Goal: Task Accomplishment & Management: Use online tool/utility

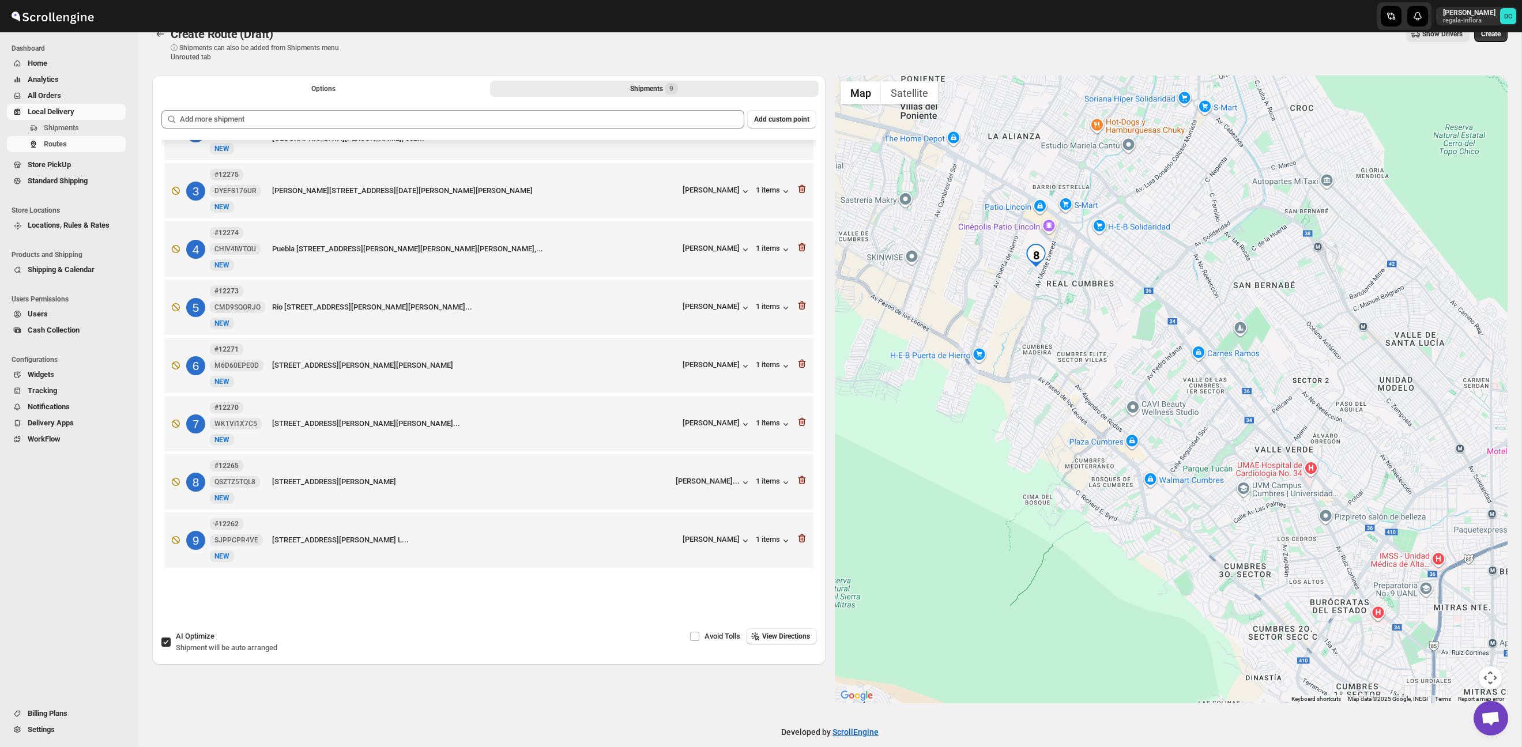
scroll to position [27, 0]
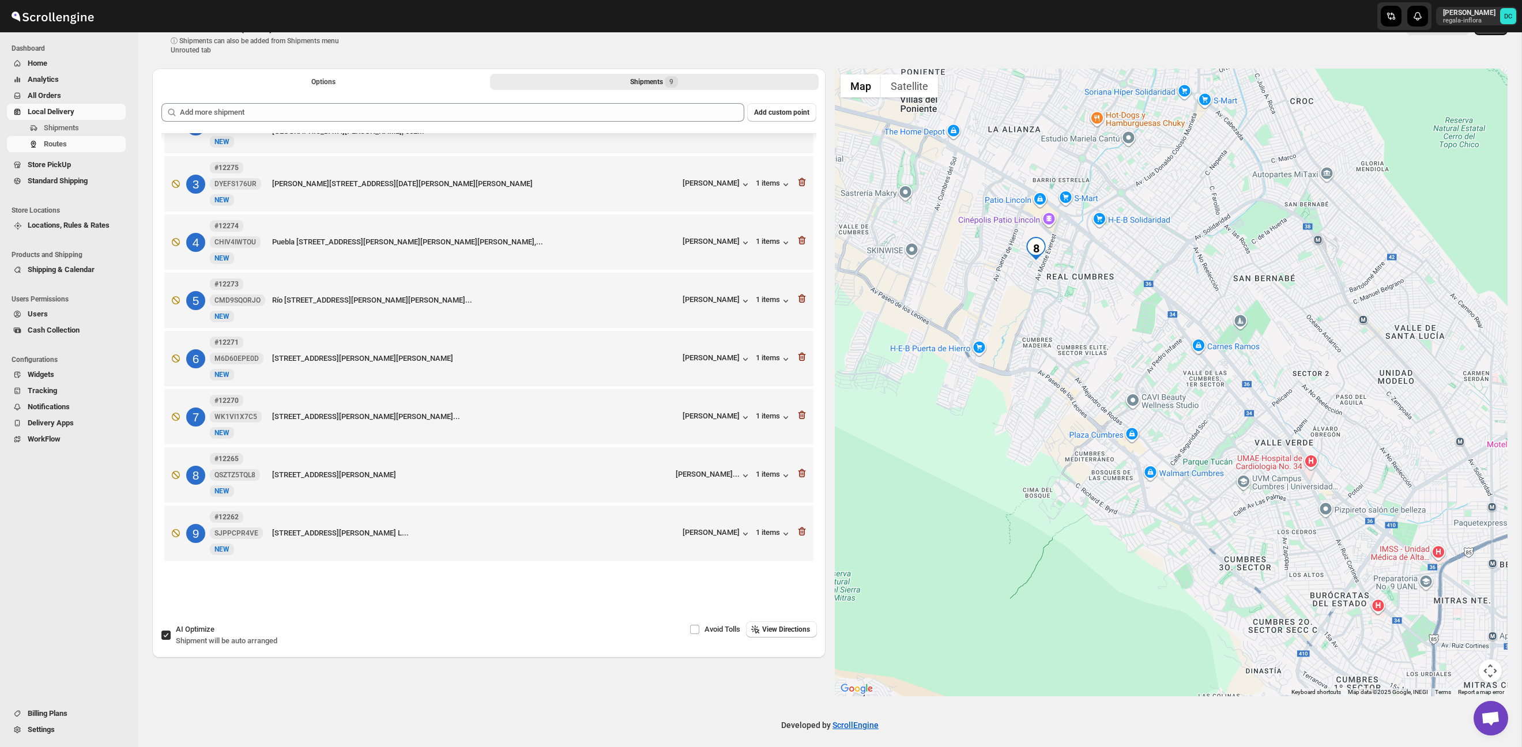
drag, startPoint x: 1128, startPoint y: 316, endPoint x: 1127, endPoint y: 404, distance: 88.2
click at [1127, 402] on div at bounding box center [1171, 383] width 673 height 628
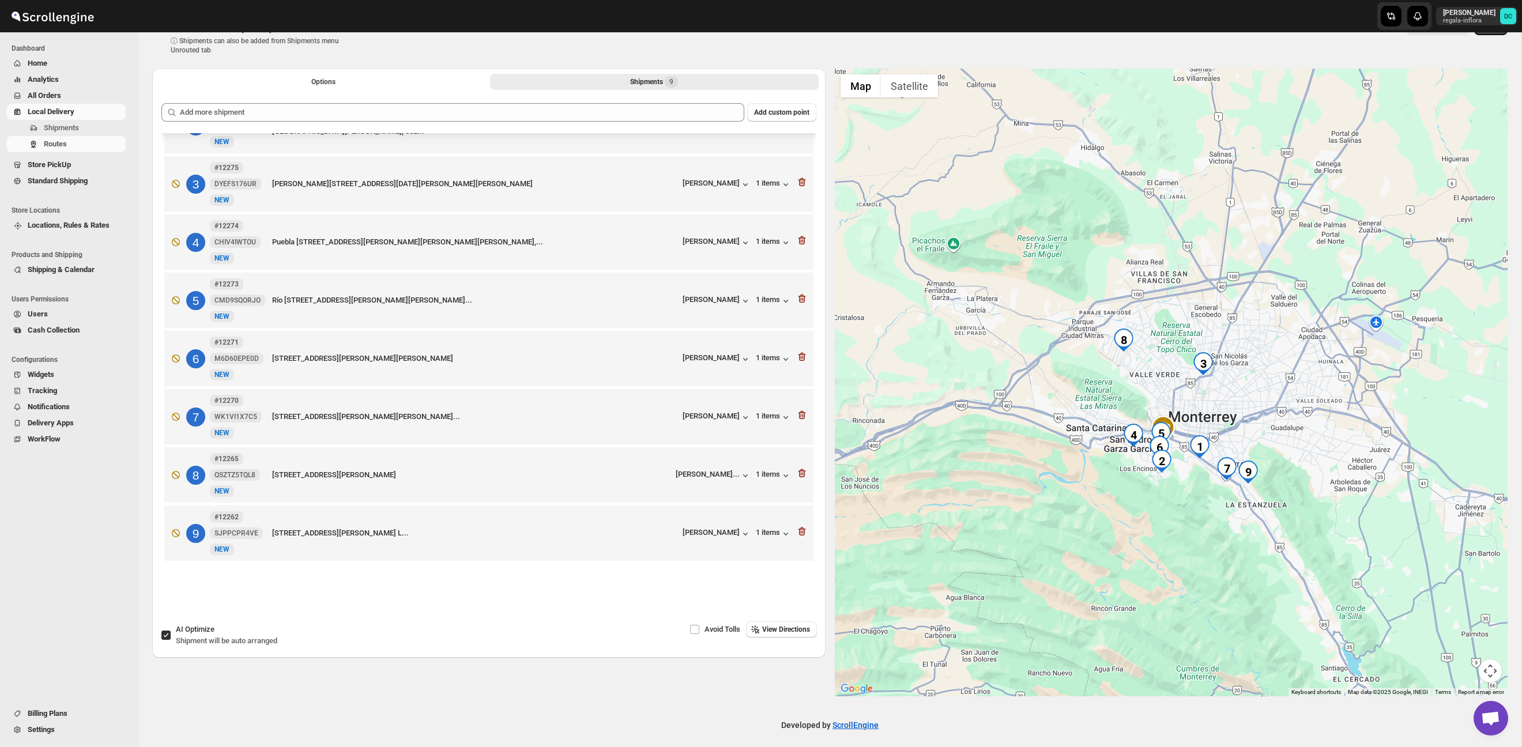
drag, startPoint x: 1306, startPoint y: 480, endPoint x: 1167, endPoint y: 366, distance: 179.5
click at [1168, 367] on div at bounding box center [1171, 383] width 673 height 628
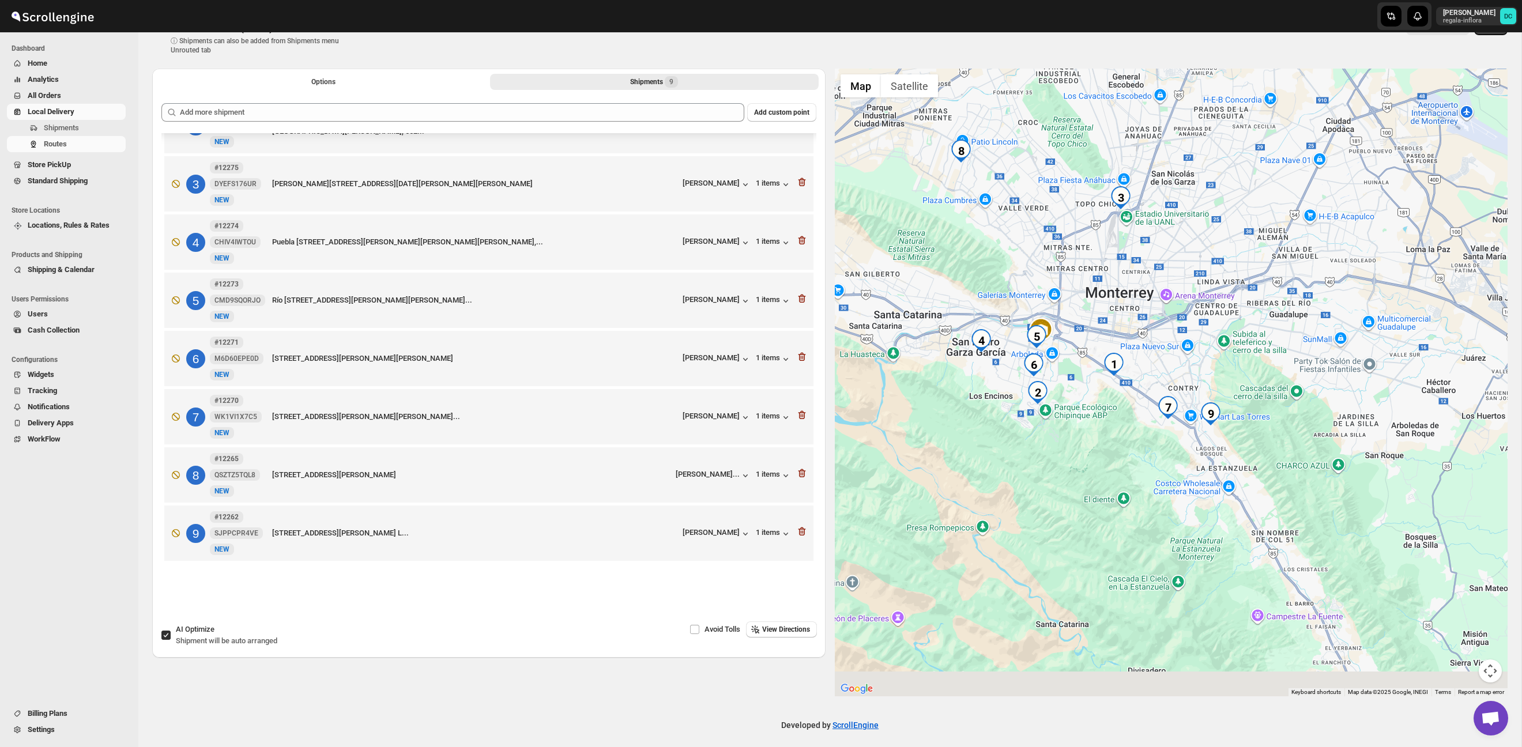
click at [1077, 427] on div at bounding box center [1171, 383] width 673 height 628
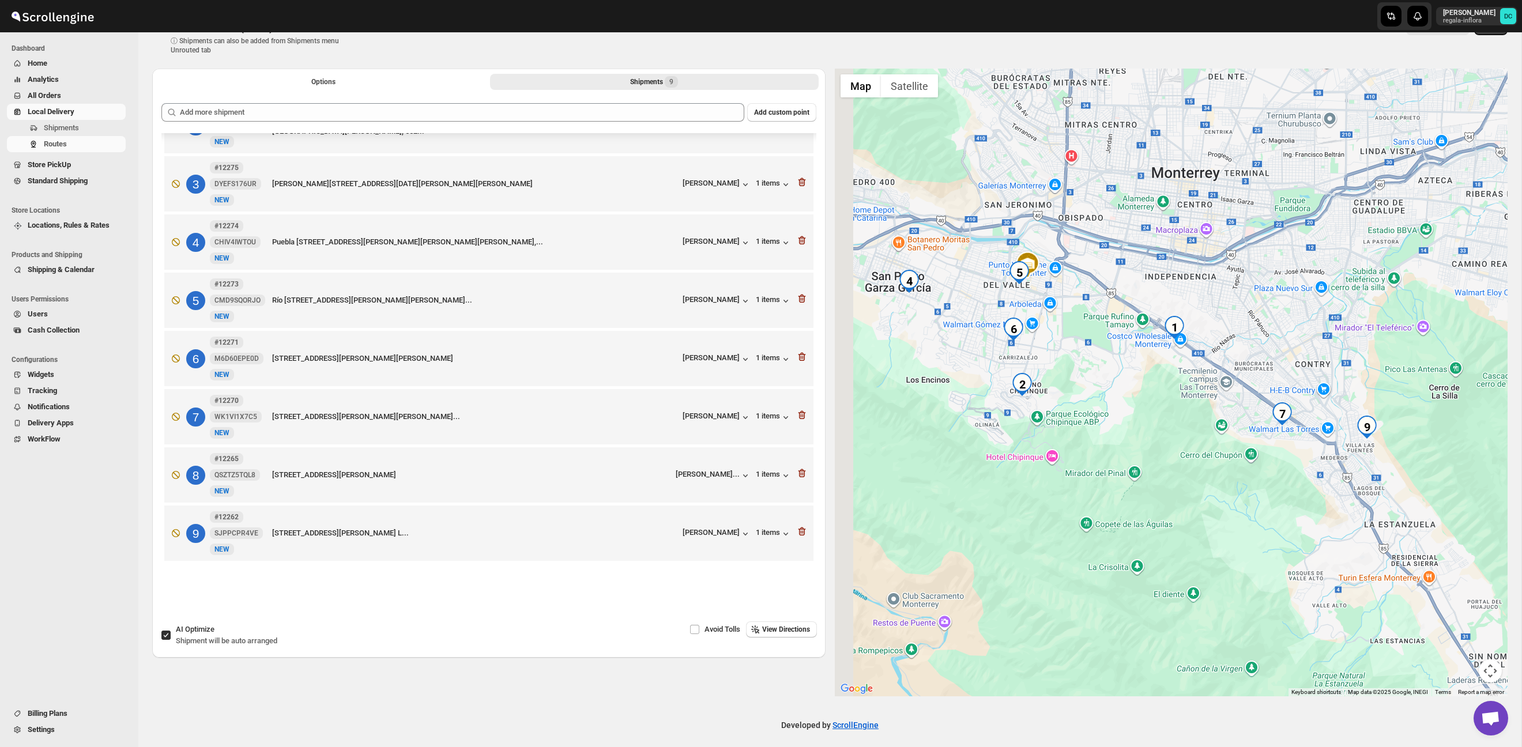
drag, startPoint x: 912, startPoint y: 316, endPoint x: 991, endPoint y: 351, distance: 86.5
click at [989, 351] on div at bounding box center [1171, 383] width 673 height 628
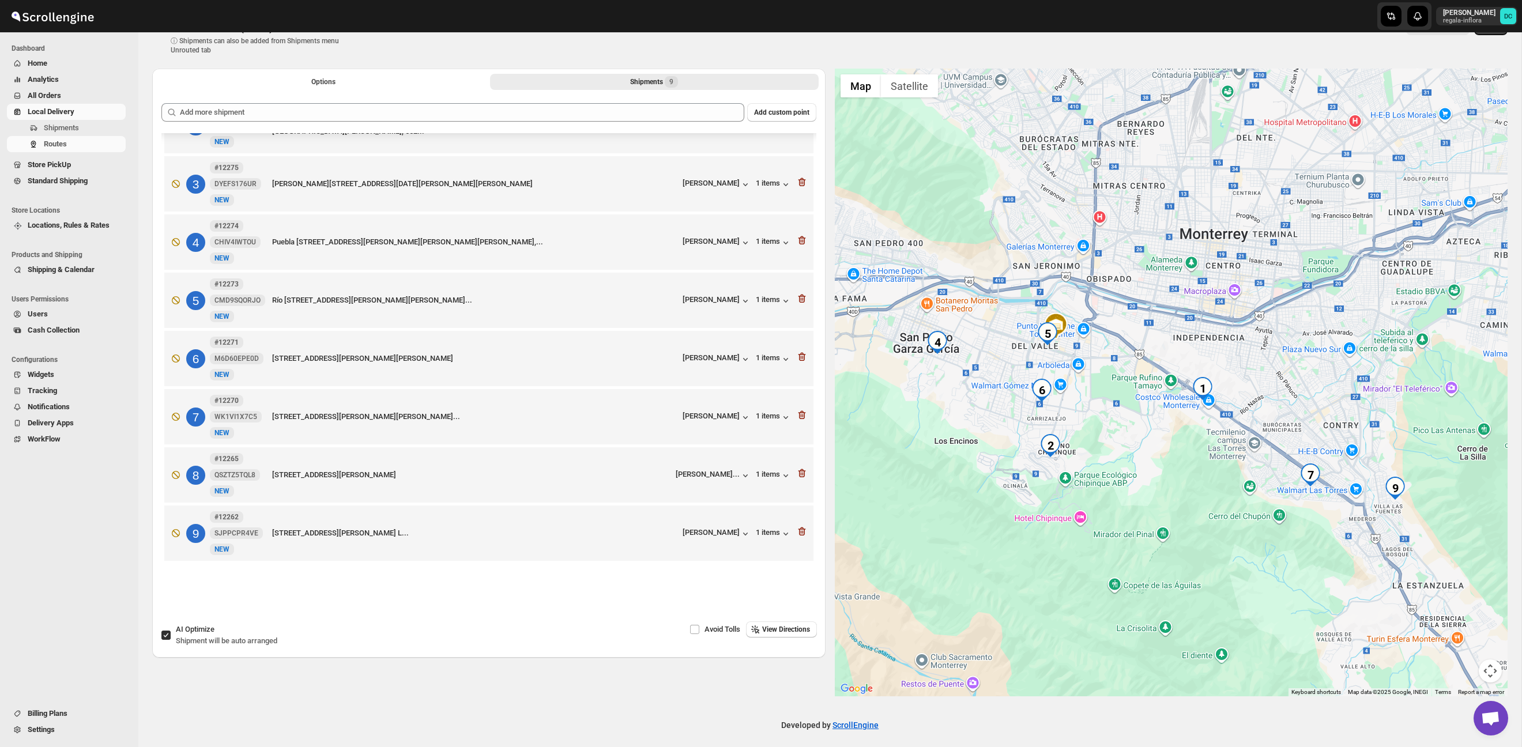
drag, startPoint x: 1125, startPoint y: 385, endPoint x: 1126, endPoint y: 407, distance: 21.3
click at [1106, 408] on div at bounding box center [1171, 383] width 673 height 628
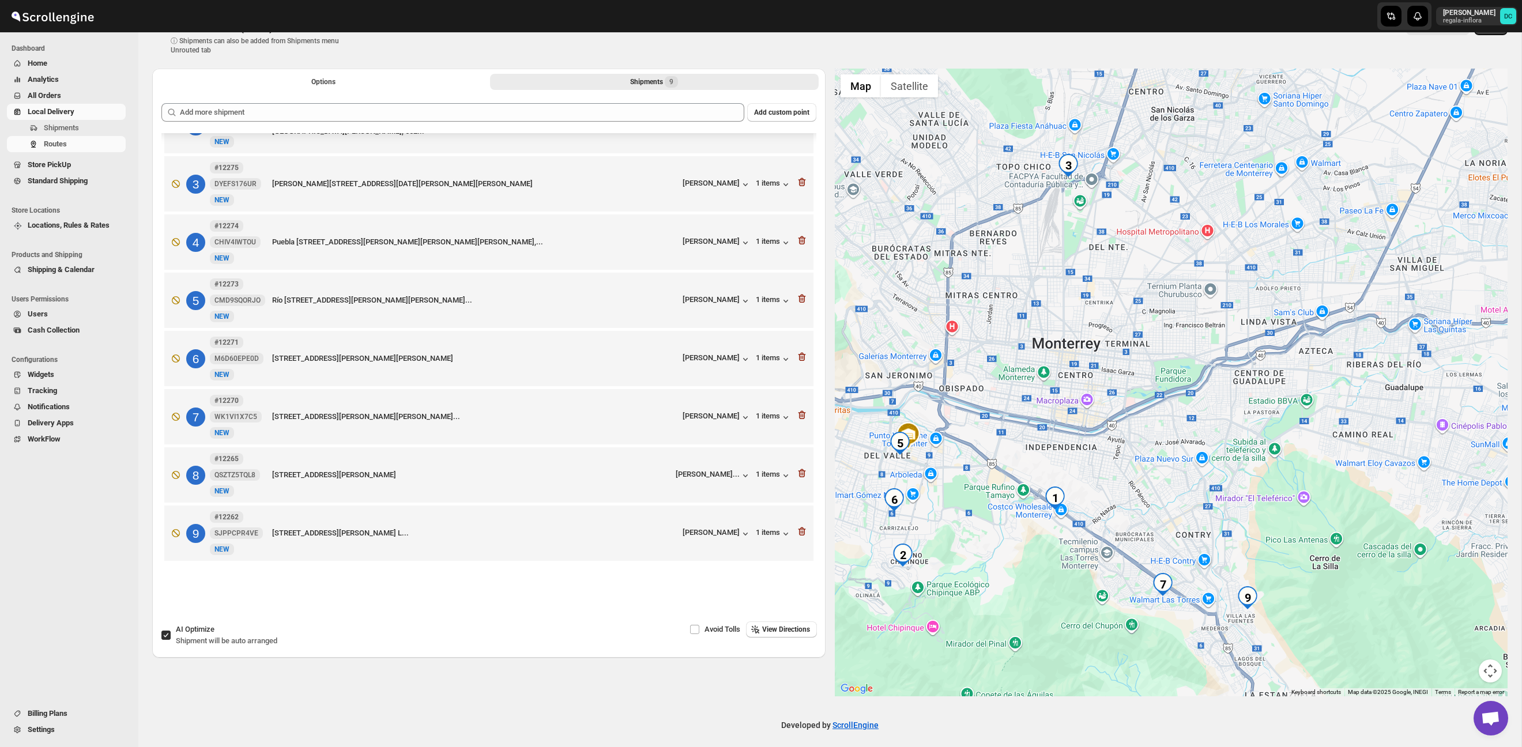
drag, startPoint x: 1229, startPoint y: 355, endPoint x: 1092, endPoint y: 455, distance: 169.7
click at [1087, 458] on div at bounding box center [1171, 383] width 673 height 628
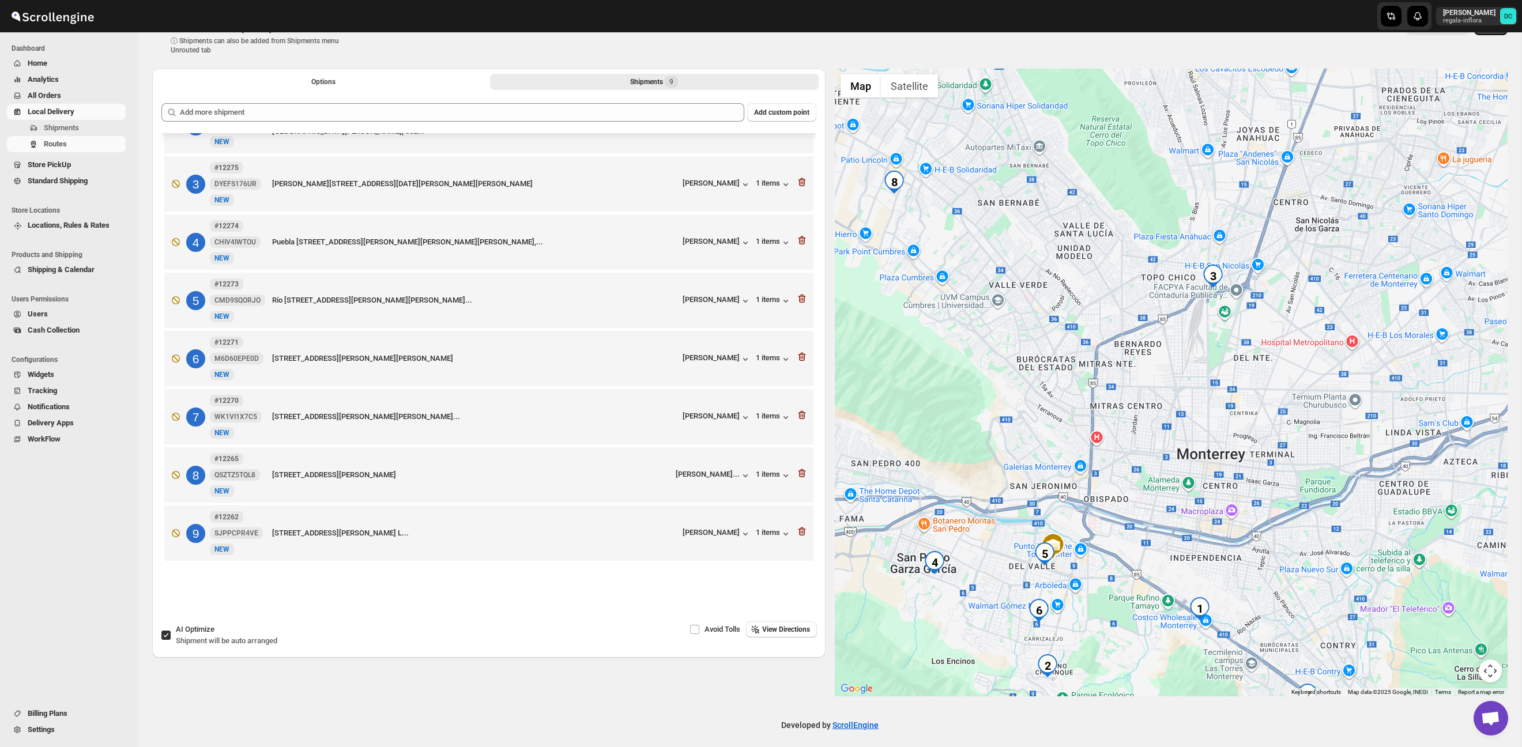
drag, startPoint x: 1155, startPoint y: 351, endPoint x: 1295, endPoint y: 465, distance: 180.7
click at [1295, 465] on div at bounding box center [1171, 383] width 673 height 628
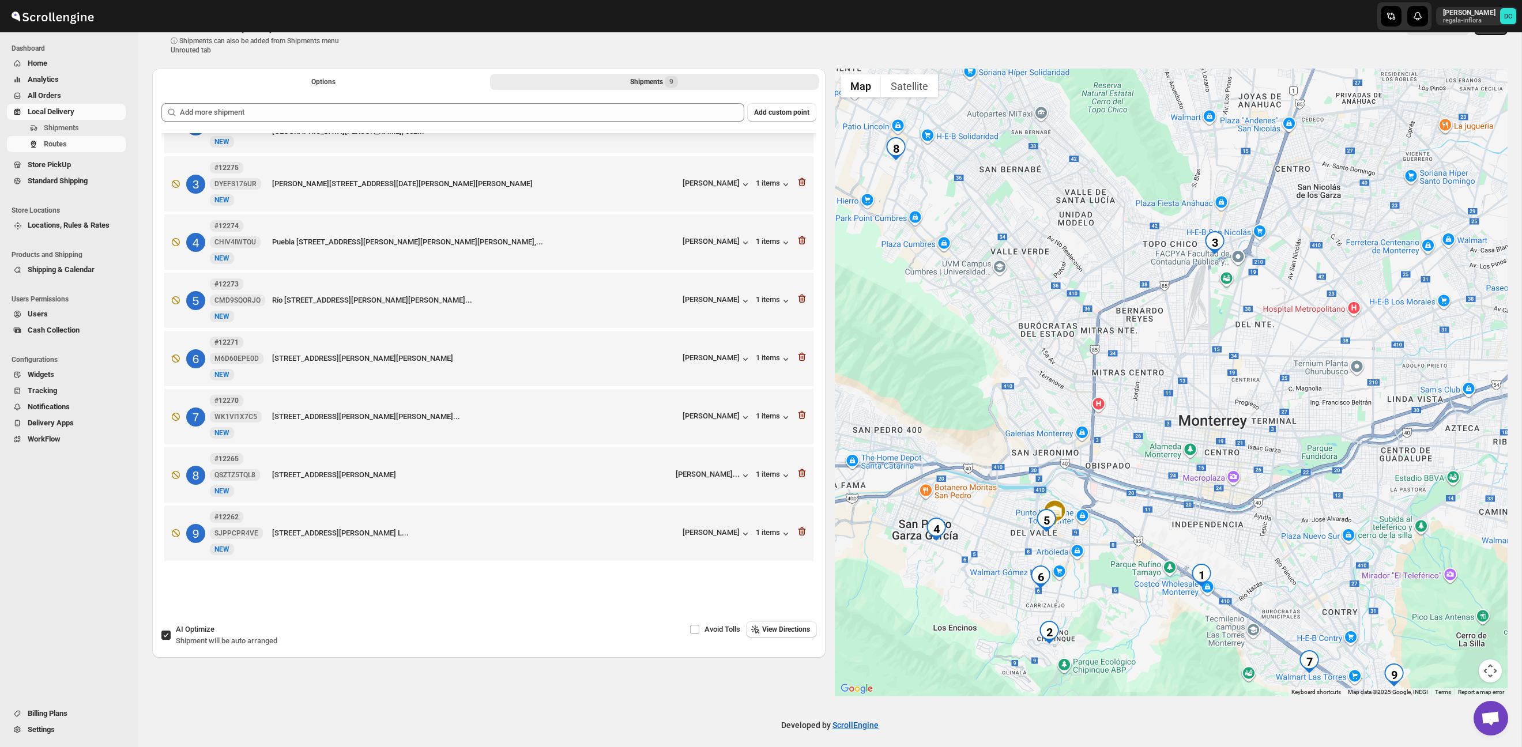
drag, startPoint x: 1361, startPoint y: 458, endPoint x: 1364, endPoint y: 429, distance: 28.9
click at [1364, 429] on div at bounding box center [1171, 383] width 673 height 628
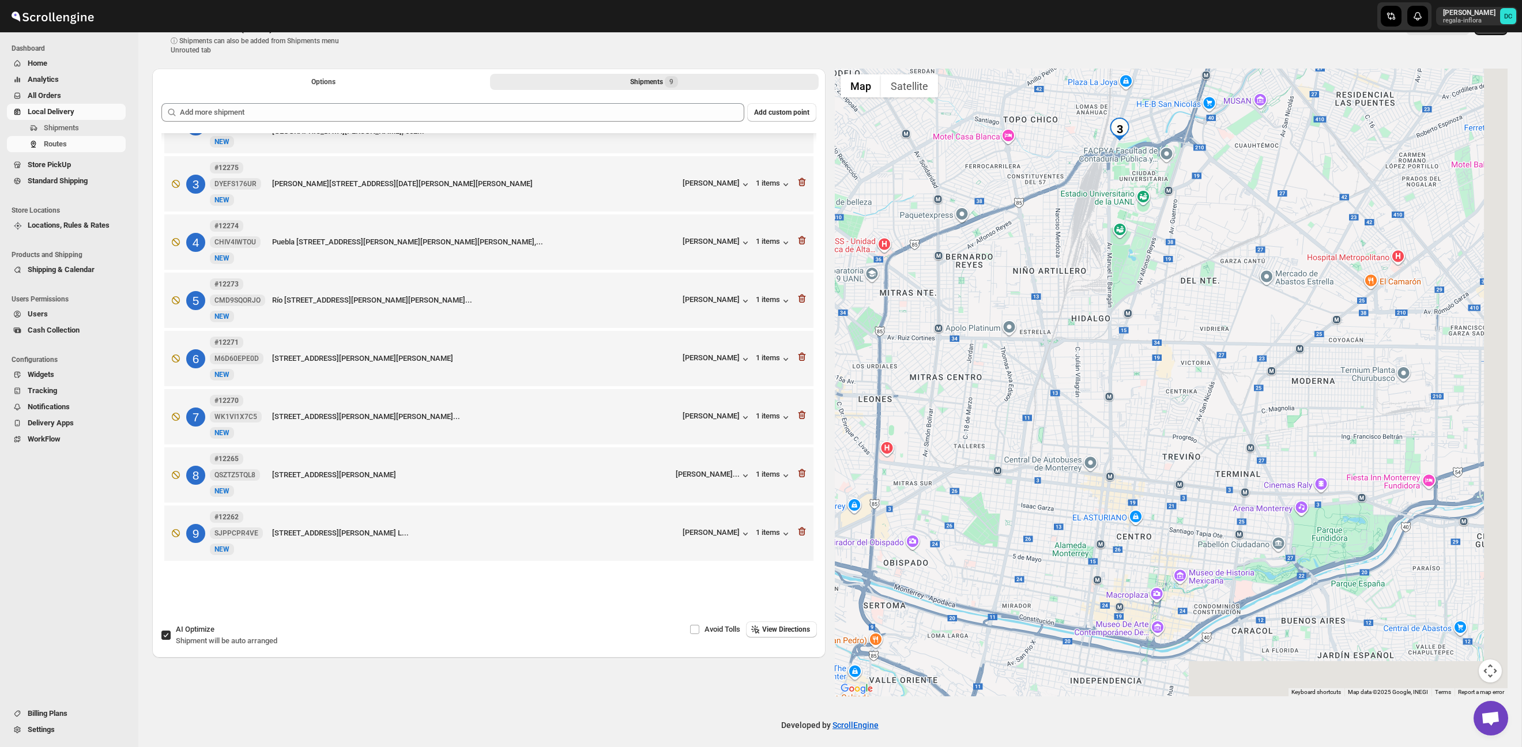
drag, startPoint x: 1248, startPoint y: 466, endPoint x: 1081, endPoint y: 318, distance: 224.2
click at [1081, 318] on div at bounding box center [1171, 383] width 673 height 628
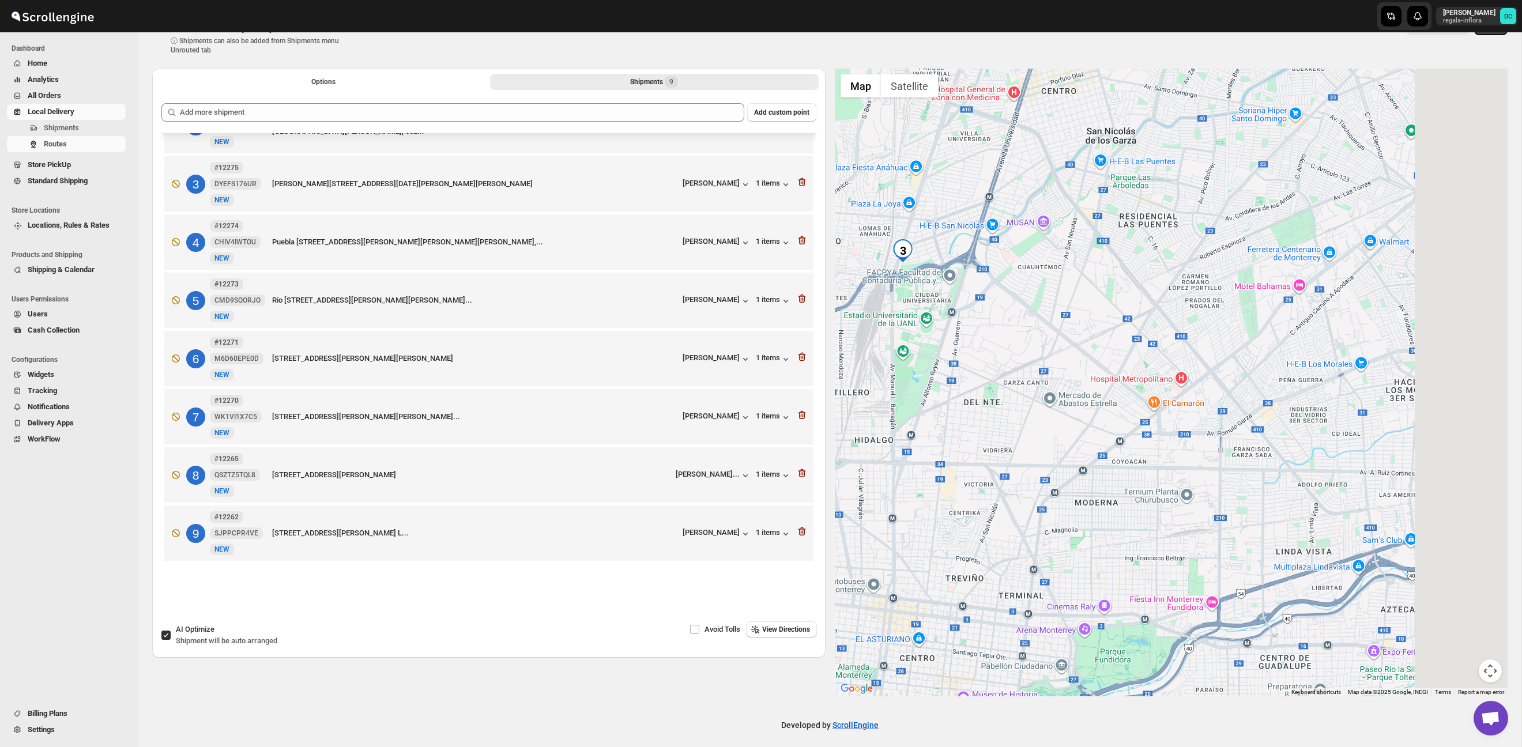
drag, startPoint x: 1287, startPoint y: 217, endPoint x: 1029, endPoint y: 368, distance: 299.2
click at [1029, 368] on div at bounding box center [1171, 383] width 673 height 628
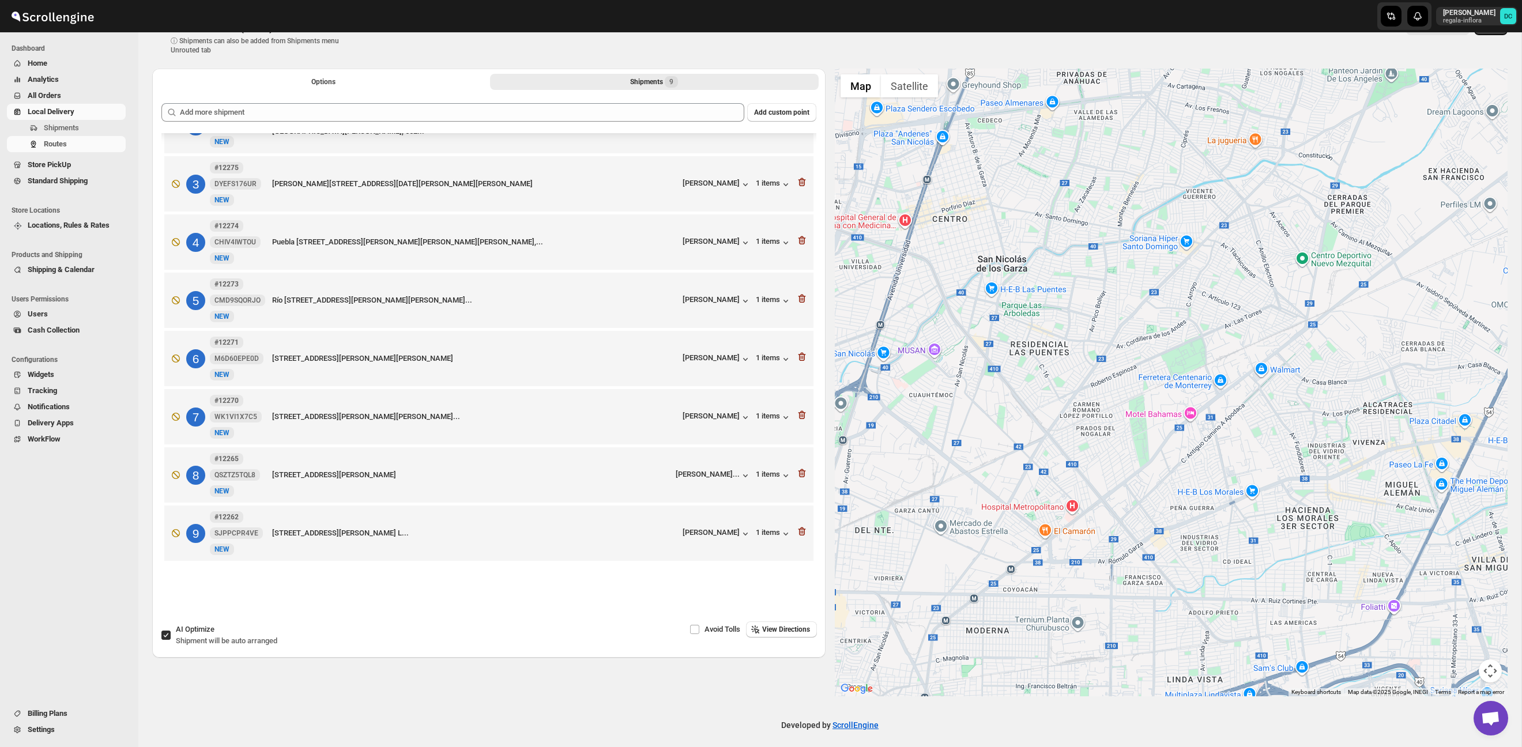
drag, startPoint x: 1210, startPoint y: 279, endPoint x: 1143, endPoint y: 376, distance: 117.7
click at [1143, 376] on div at bounding box center [1171, 383] width 673 height 628
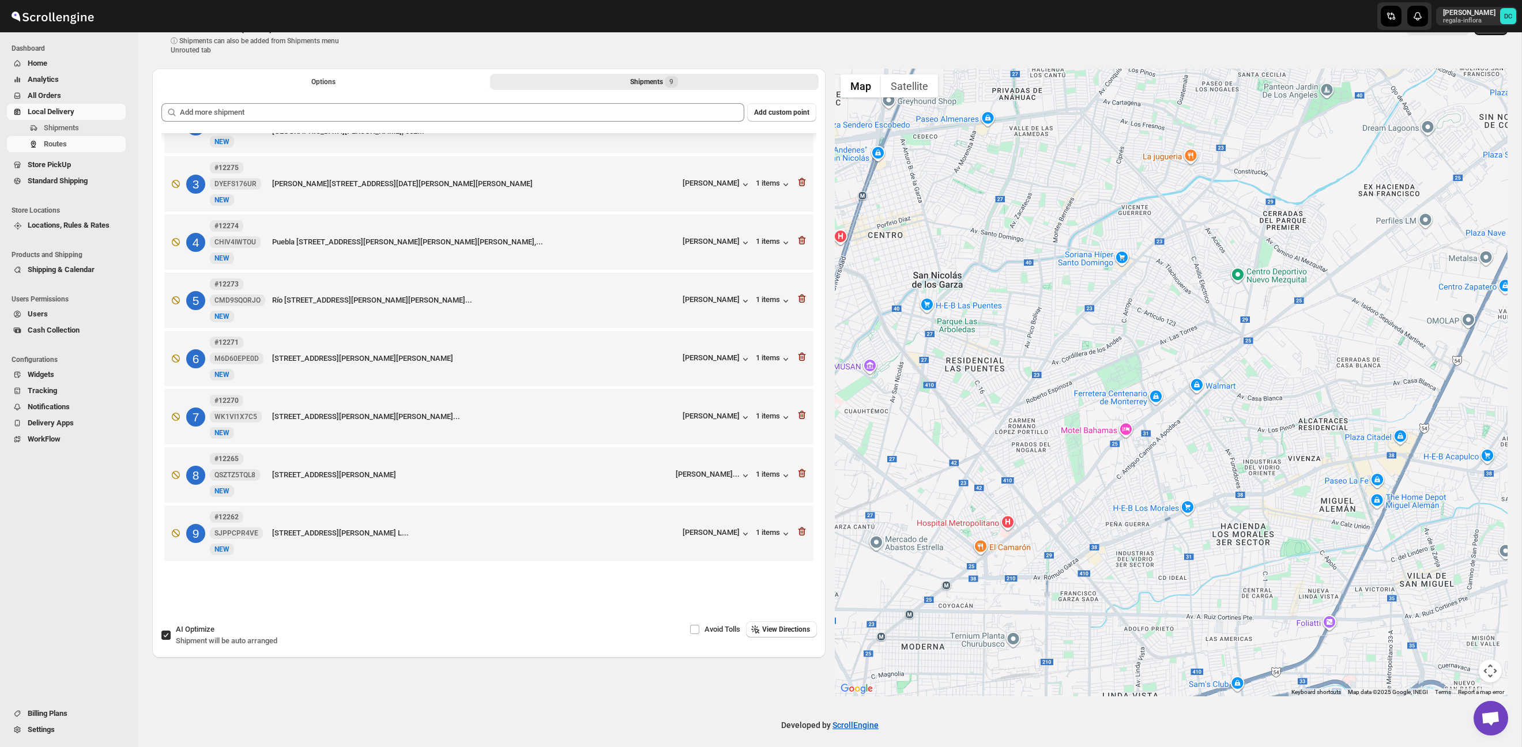
drag, startPoint x: 1254, startPoint y: 316, endPoint x: 1169, endPoint y: 337, distance: 87.4
click at [1170, 337] on div at bounding box center [1171, 383] width 673 height 628
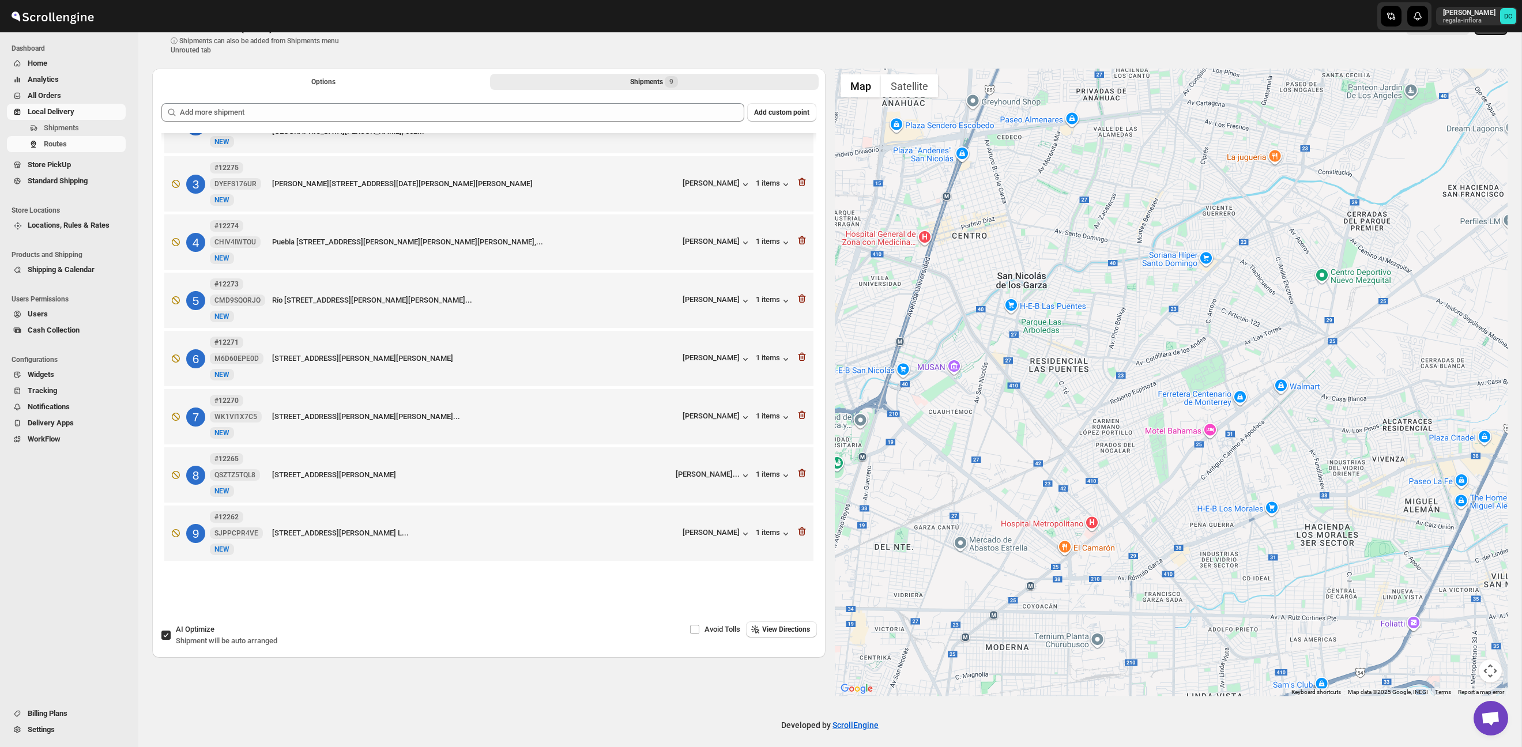
drag, startPoint x: 1145, startPoint y: 344, endPoint x: 1249, endPoint y: 340, distance: 103.8
click at [1249, 340] on div at bounding box center [1171, 383] width 673 height 628
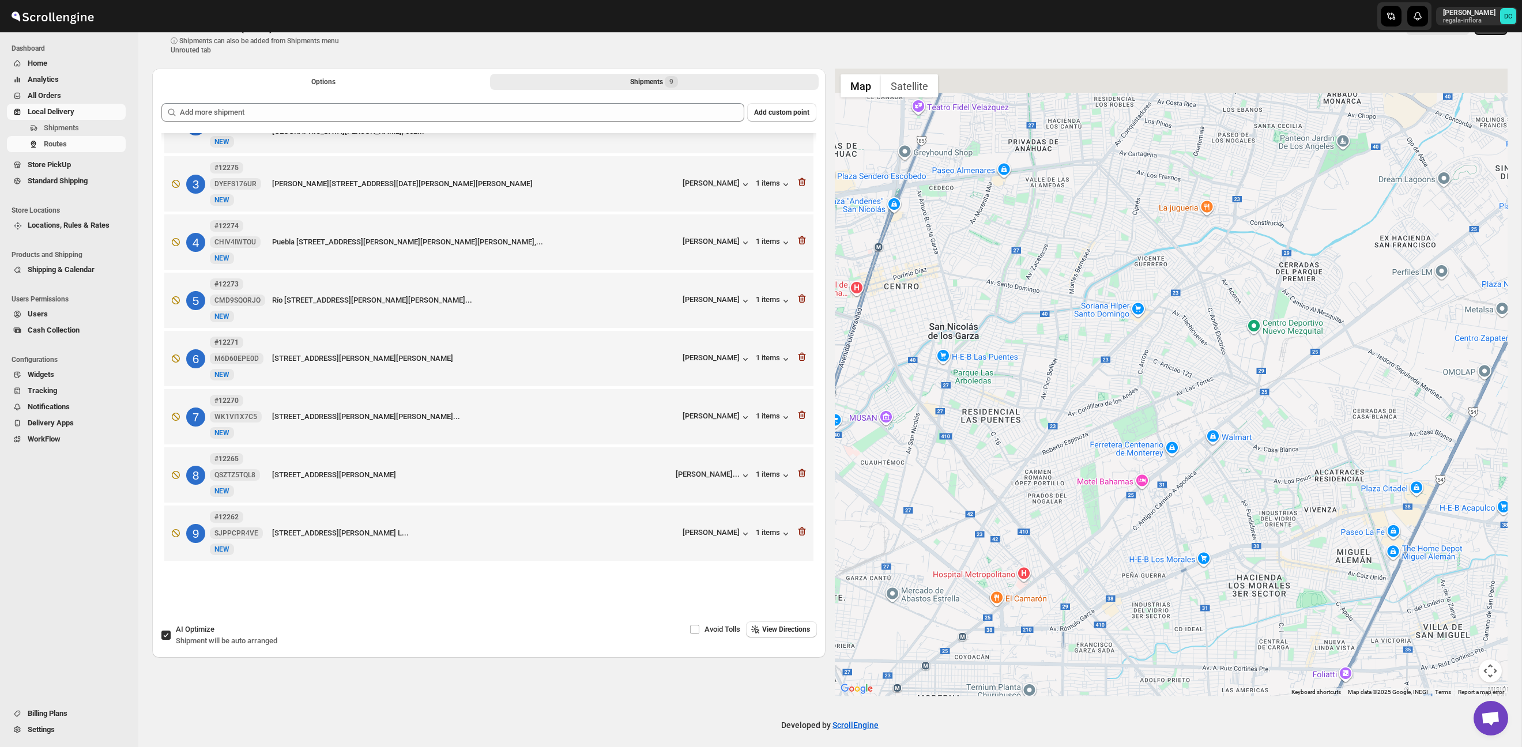
drag, startPoint x: 1236, startPoint y: 229, endPoint x: 1133, endPoint y: 300, distance: 124.4
click at [1133, 300] on div at bounding box center [1171, 383] width 673 height 628
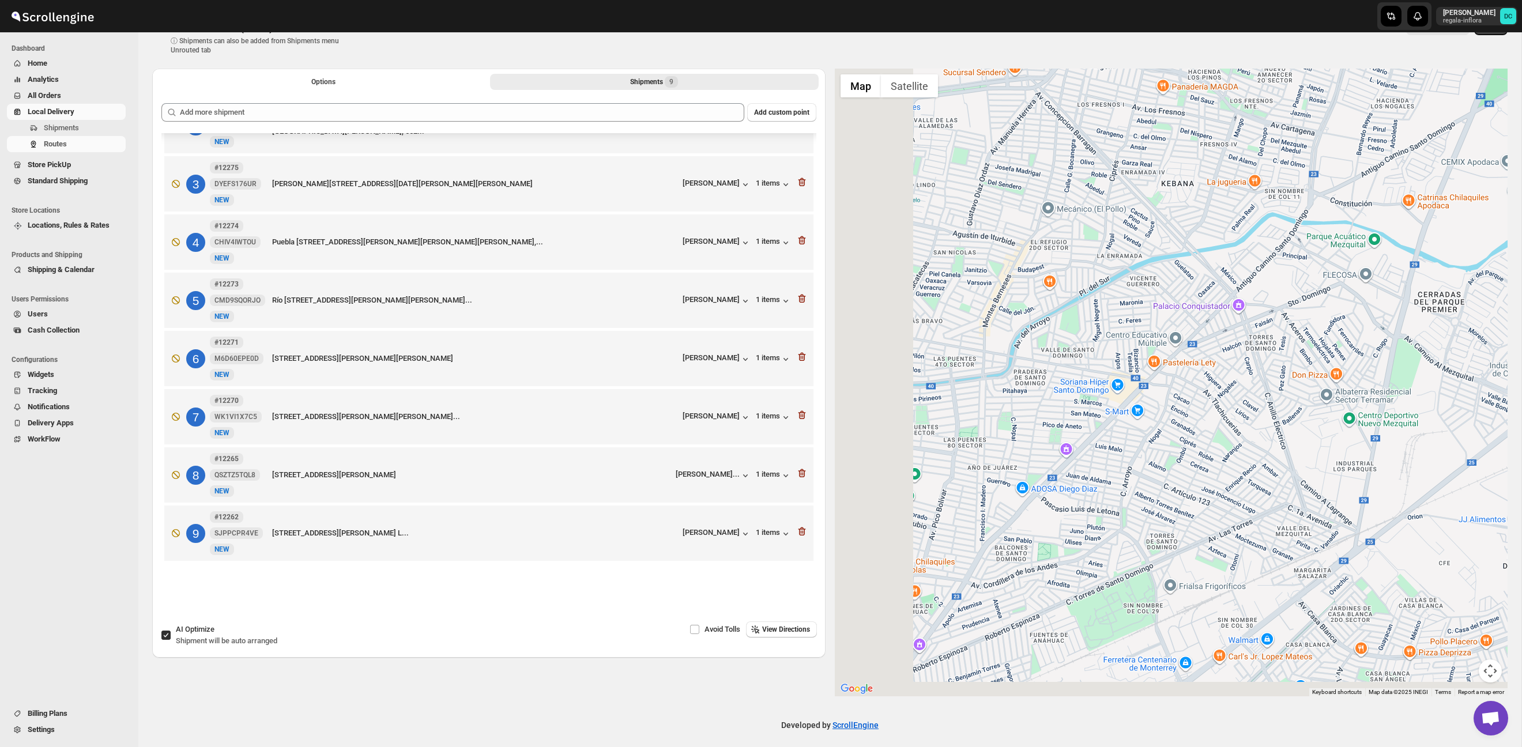
drag, startPoint x: 1047, startPoint y: 223, endPoint x: 1222, endPoint y: 207, distance: 176.6
click at [1221, 207] on div at bounding box center [1171, 383] width 673 height 628
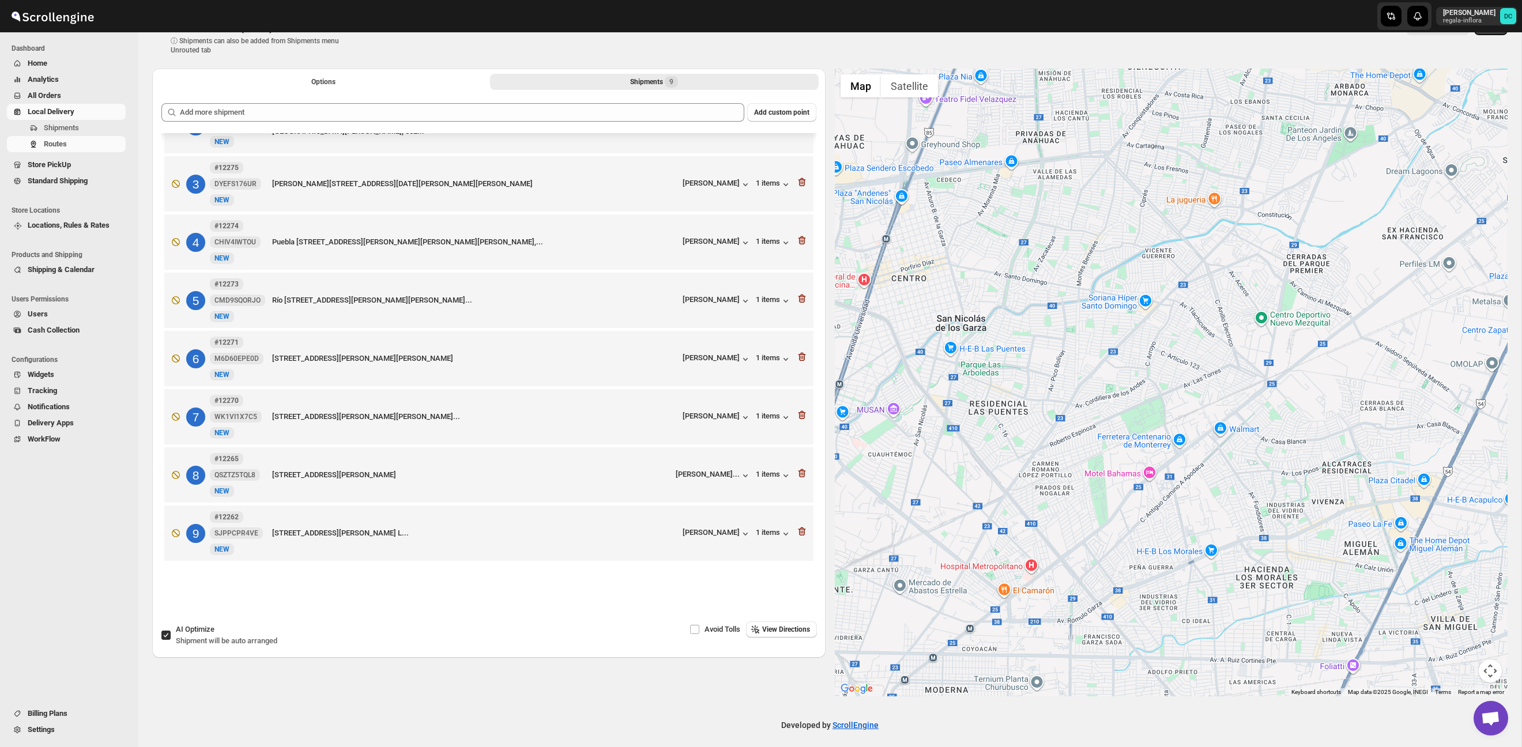
drag, startPoint x: 1235, startPoint y: 182, endPoint x: 1227, endPoint y: 247, distance: 65.7
click at [1227, 247] on div at bounding box center [1171, 383] width 673 height 628
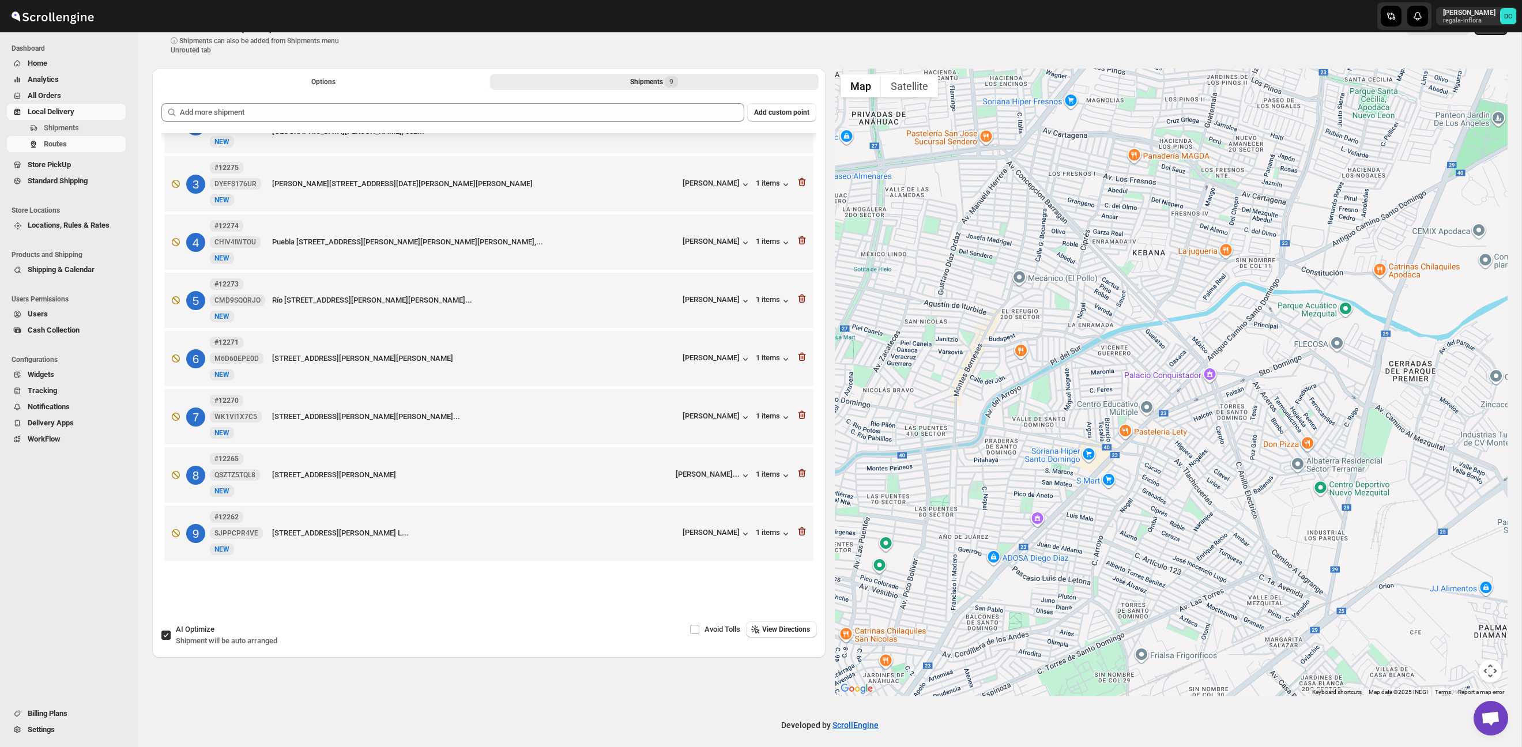
drag, startPoint x: 1229, startPoint y: 171, endPoint x: 1256, endPoint y: 233, distance: 67.6
click at [1256, 235] on div at bounding box center [1171, 383] width 673 height 628
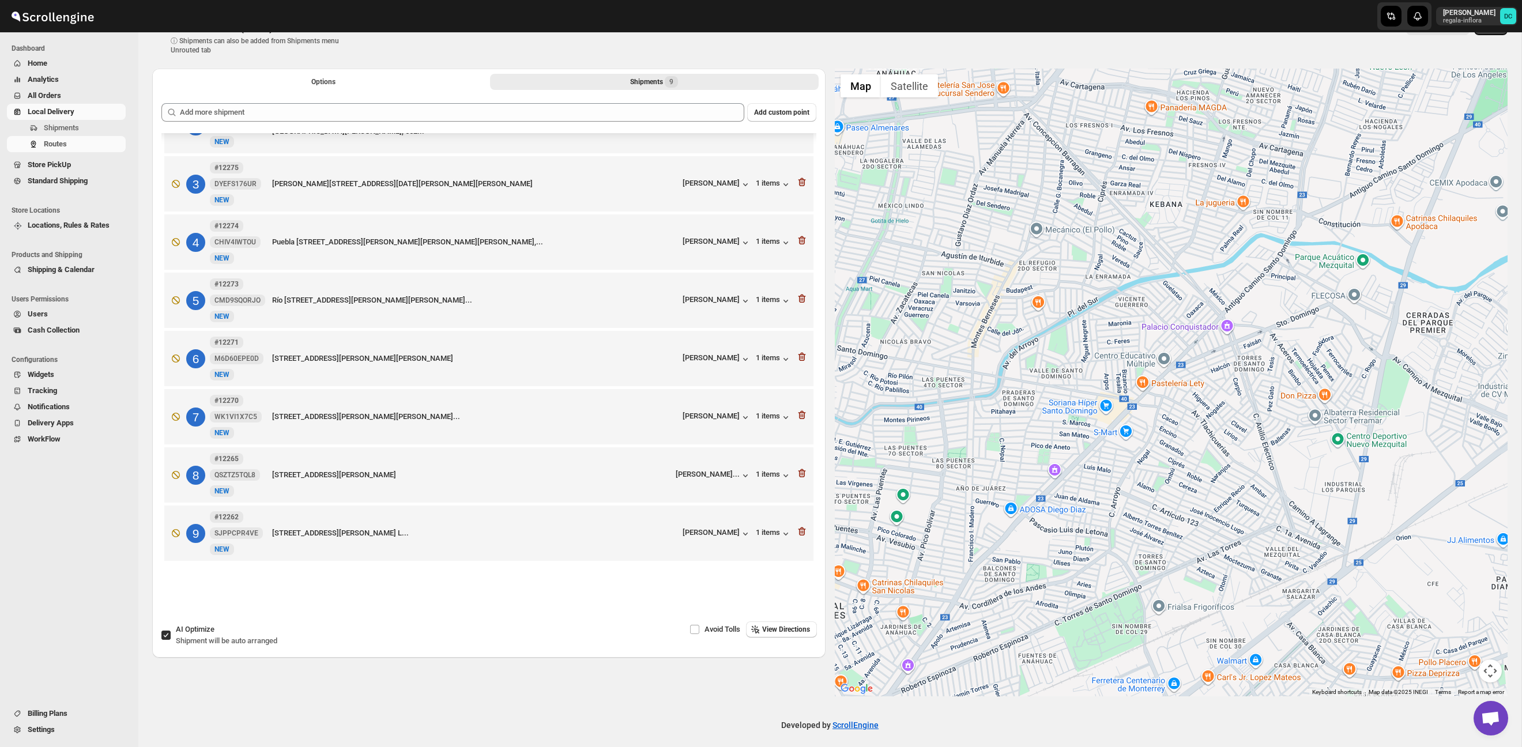
drag, startPoint x: 1198, startPoint y: 242, endPoint x: 1203, endPoint y: 224, distance: 18.2
click at [1203, 224] on div at bounding box center [1171, 383] width 673 height 628
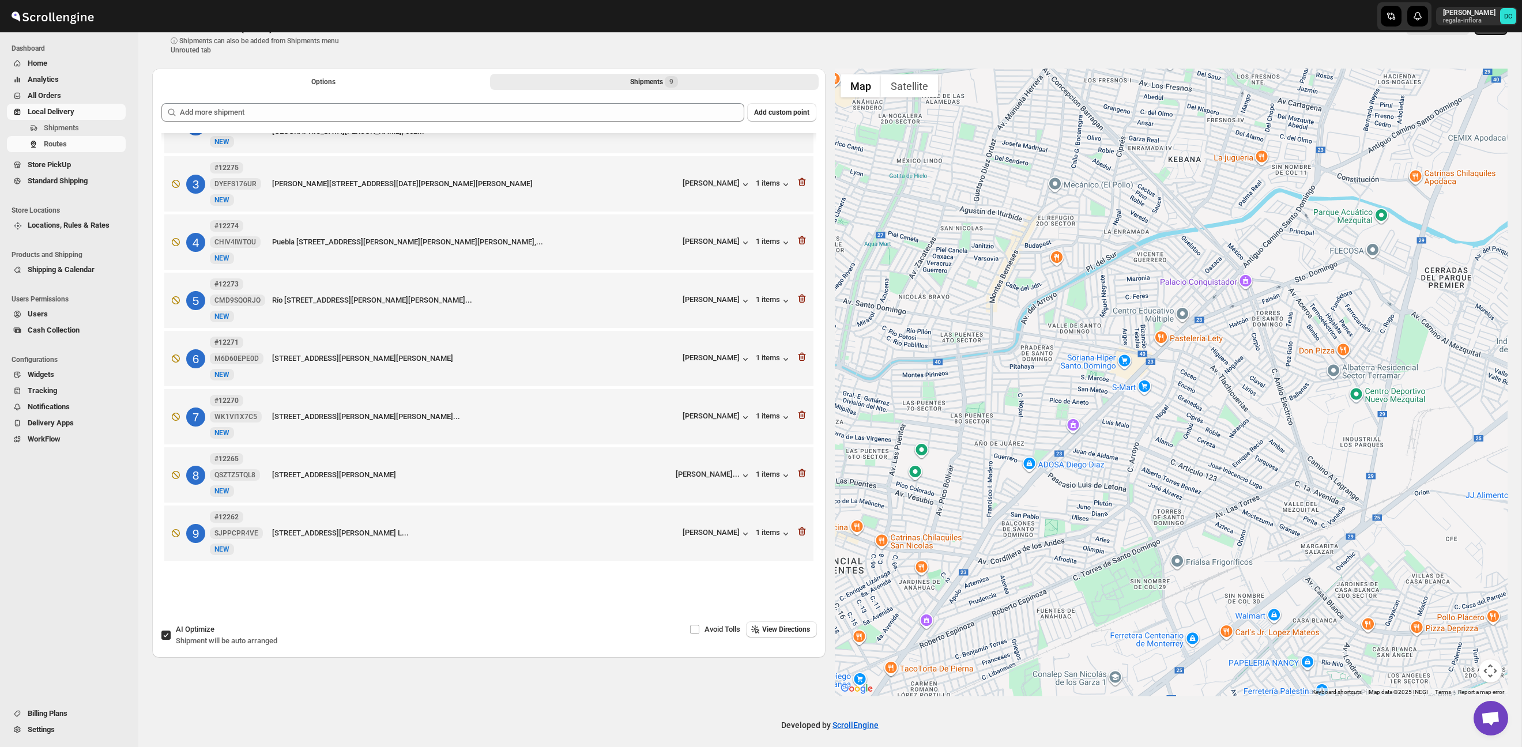
drag, startPoint x: 1211, startPoint y: 359, endPoint x: 1225, endPoint y: 329, distance: 32.5
click at [1225, 329] on div at bounding box center [1171, 383] width 673 height 628
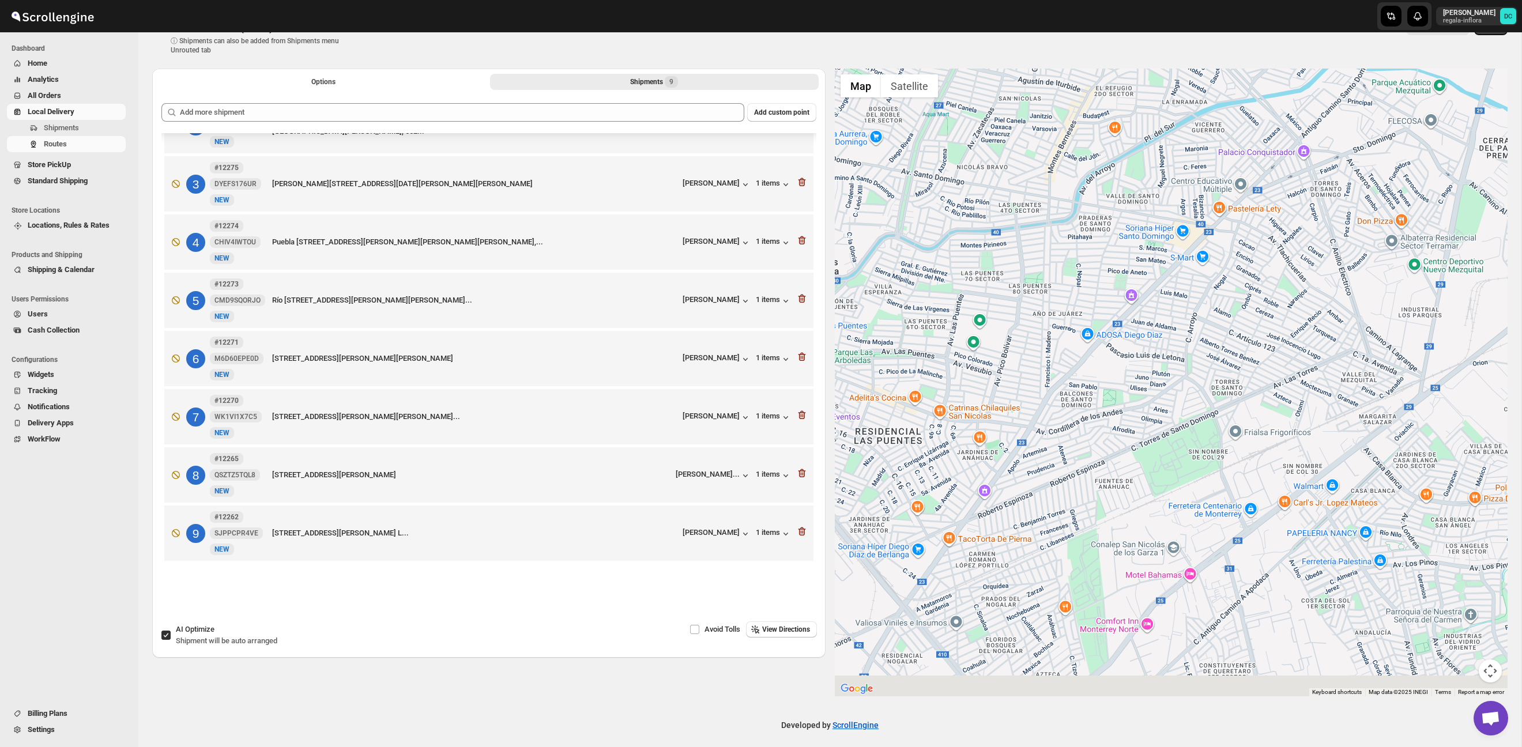
drag, startPoint x: 1070, startPoint y: 341, endPoint x: 1126, endPoint y: 221, distance: 131.8
click at [1130, 208] on div at bounding box center [1171, 383] width 673 height 628
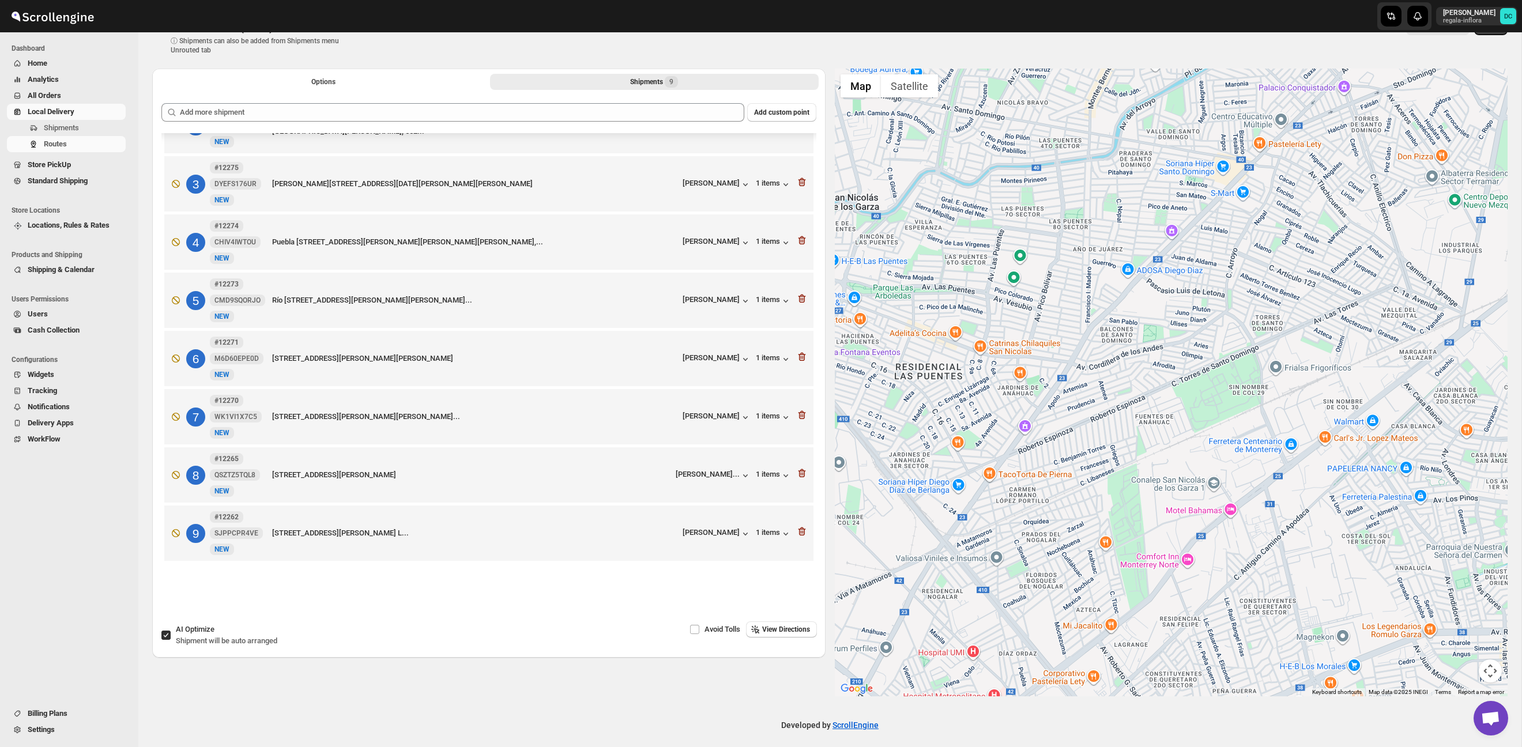
drag, startPoint x: 1021, startPoint y: 355, endPoint x: 1077, endPoint y: 267, distance: 104.1
click at [1077, 268] on div at bounding box center [1171, 383] width 673 height 628
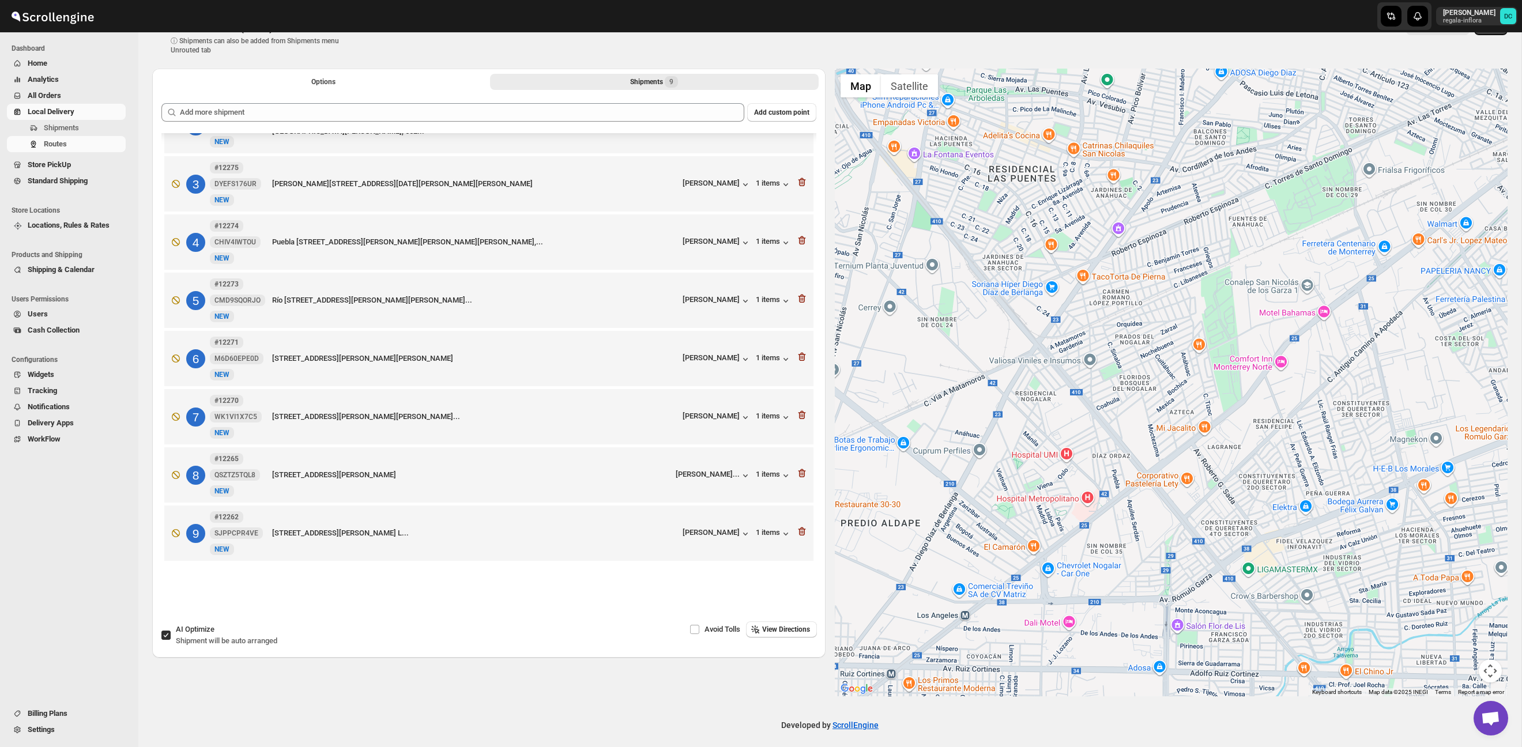
drag, startPoint x: 963, startPoint y: 463, endPoint x: 1030, endPoint y: 314, distance: 163.3
click at [1028, 314] on div at bounding box center [1171, 383] width 673 height 628
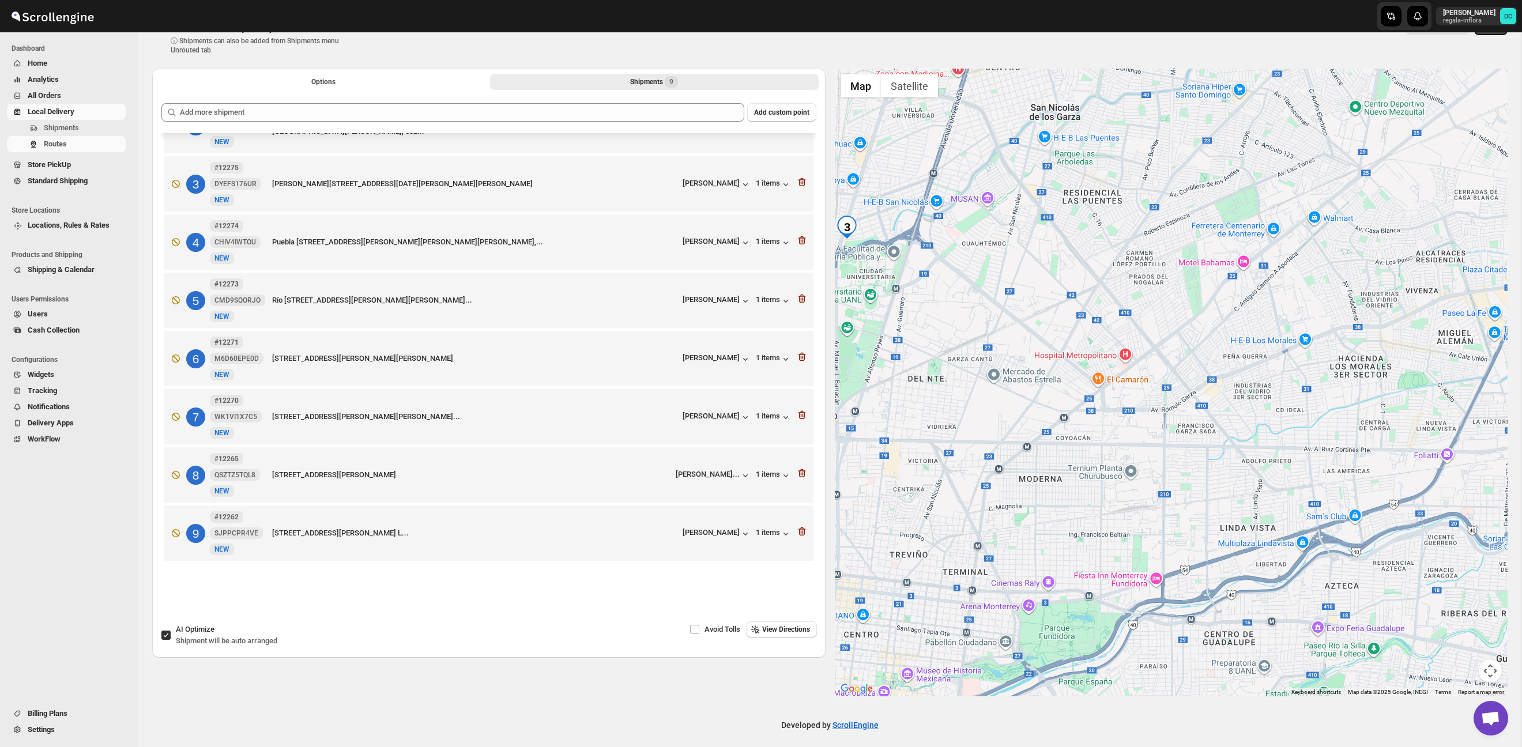
drag, startPoint x: 1021, startPoint y: 464, endPoint x: 1062, endPoint y: 386, distance: 87.4
click at [1062, 387] on div at bounding box center [1171, 383] width 673 height 628
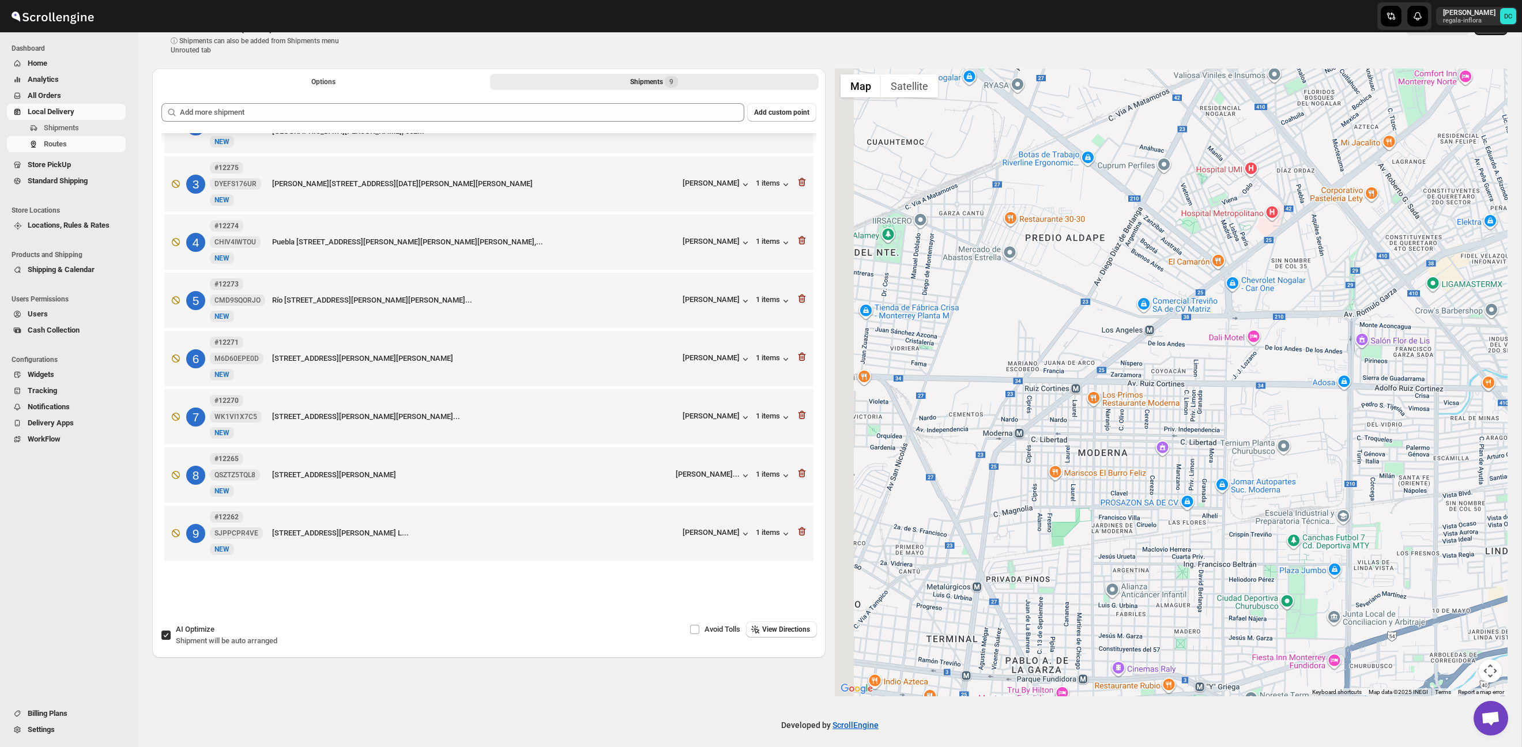
drag, startPoint x: 1047, startPoint y: 402, endPoint x: 1093, endPoint y: 334, distance: 82.2
click at [1093, 334] on div at bounding box center [1171, 383] width 673 height 628
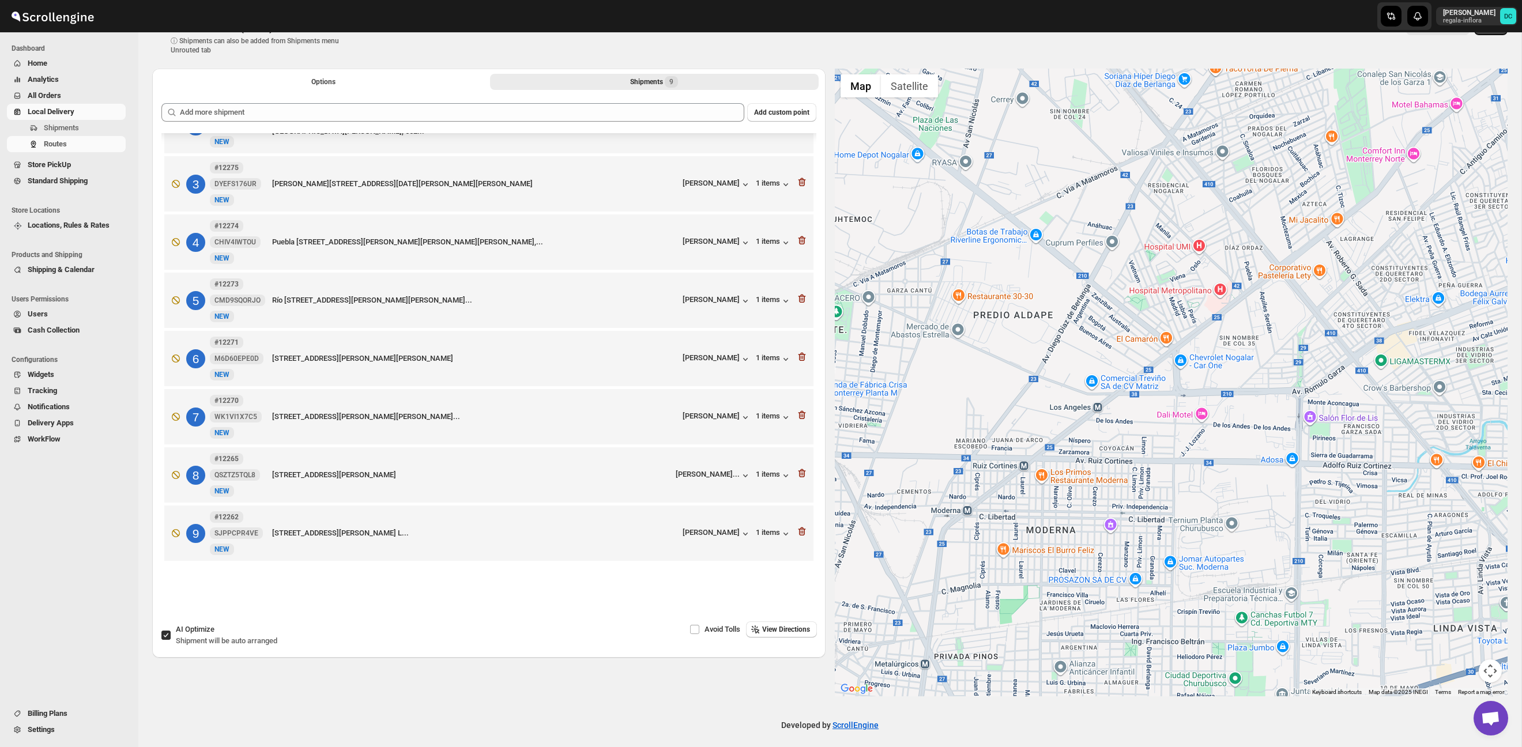
drag, startPoint x: 1131, startPoint y: 282, endPoint x: 1085, endPoint y: 351, distance: 82.7
click at [1085, 351] on div at bounding box center [1171, 383] width 673 height 628
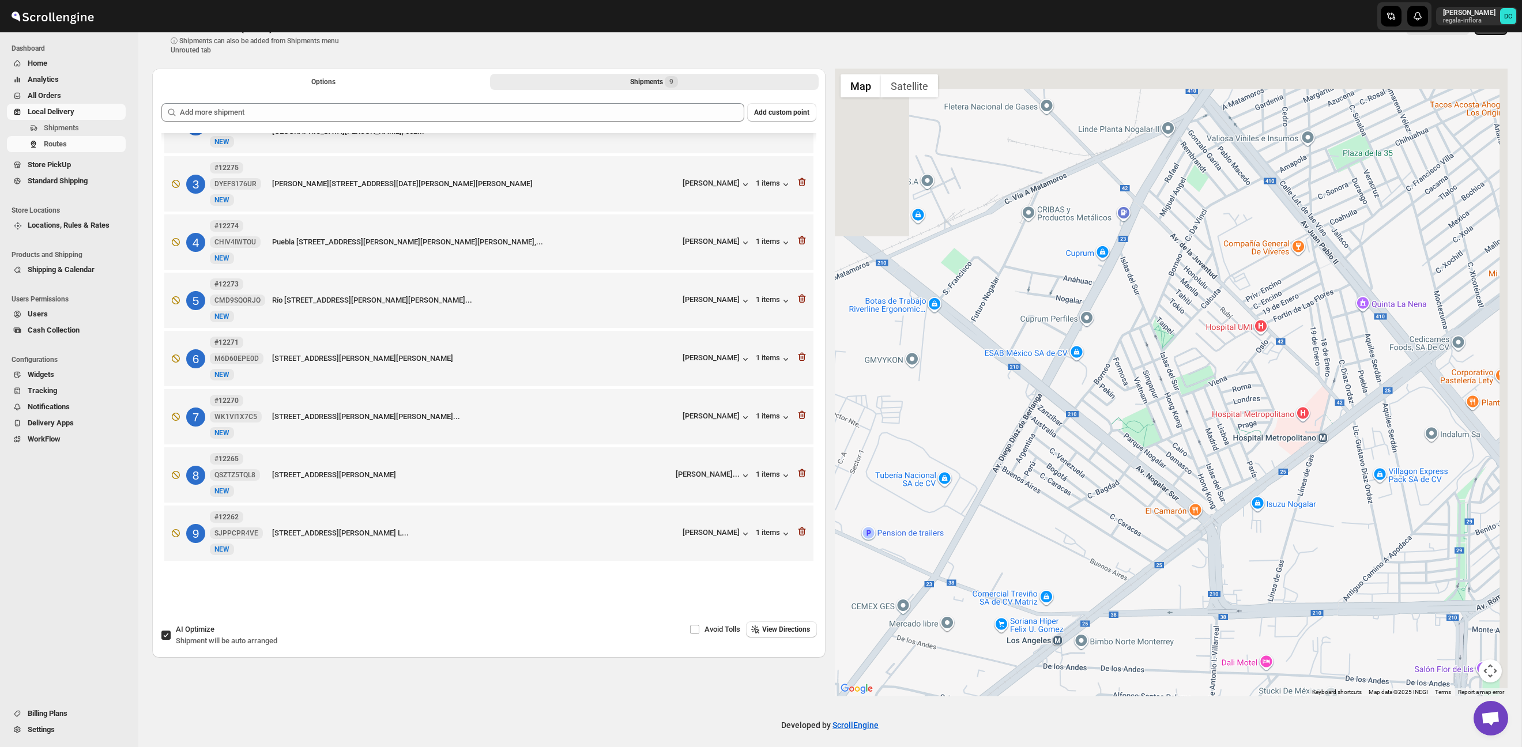
drag, startPoint x: 1067, startPoint y: 389, endPoint x: 1020, endPoint y: 503, distance: 124.1
click at [1020, 503] on div at bounding box center [1171, 383] width 673 height 628
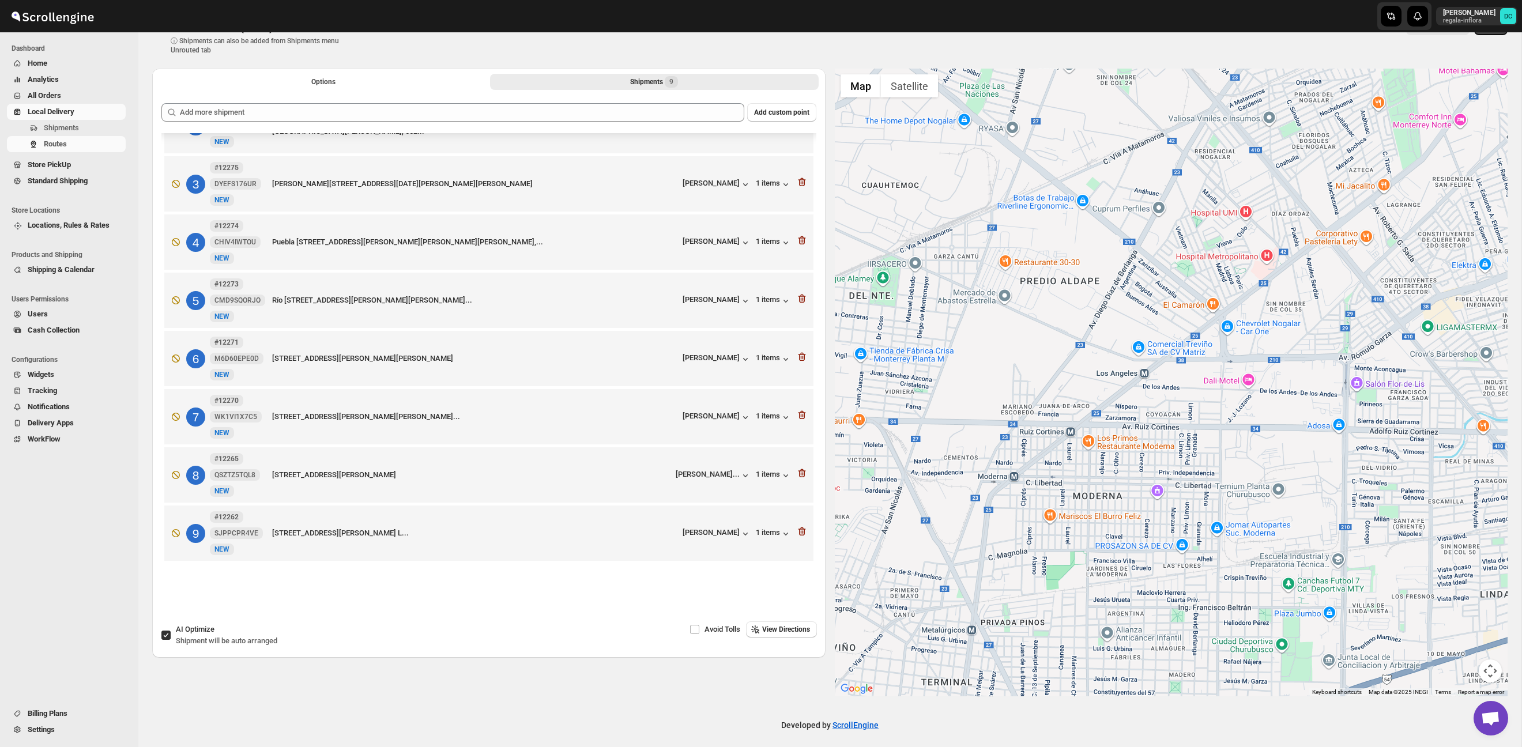
drag, startPoint x: 1107, startPoint y: 402, endPoint x: 1160, endPoint y: 276, distance: 136.7
click at [1160, 276] on div at bounding box center [1171, 383] width 673 height 628
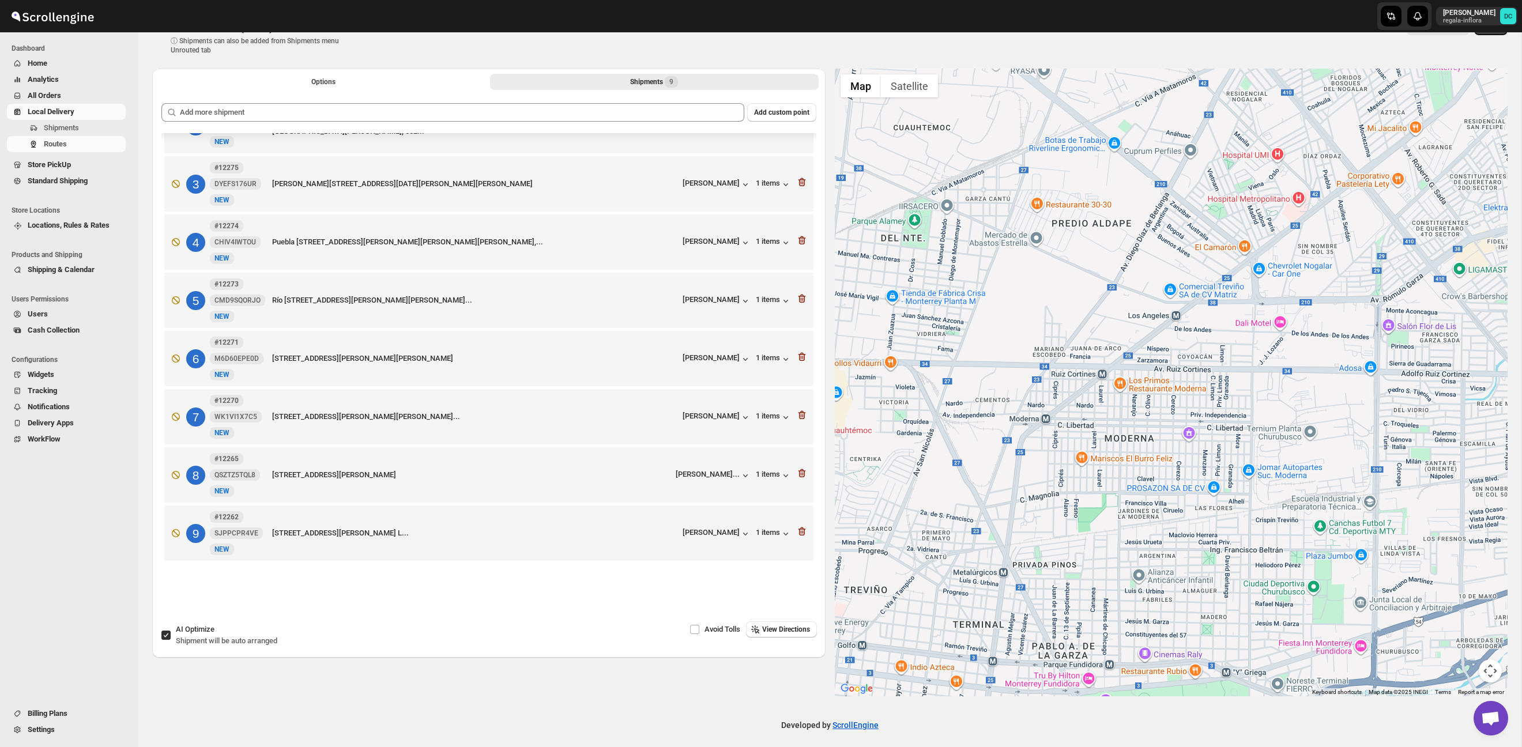
drag, startPoint x: 1103, startPoint y: 368, endPoint x: 1136, endPoint y: 313, distance: 64.7
click at [1136, 314] on div at bounding box center [1171, 383] width 673 height 628
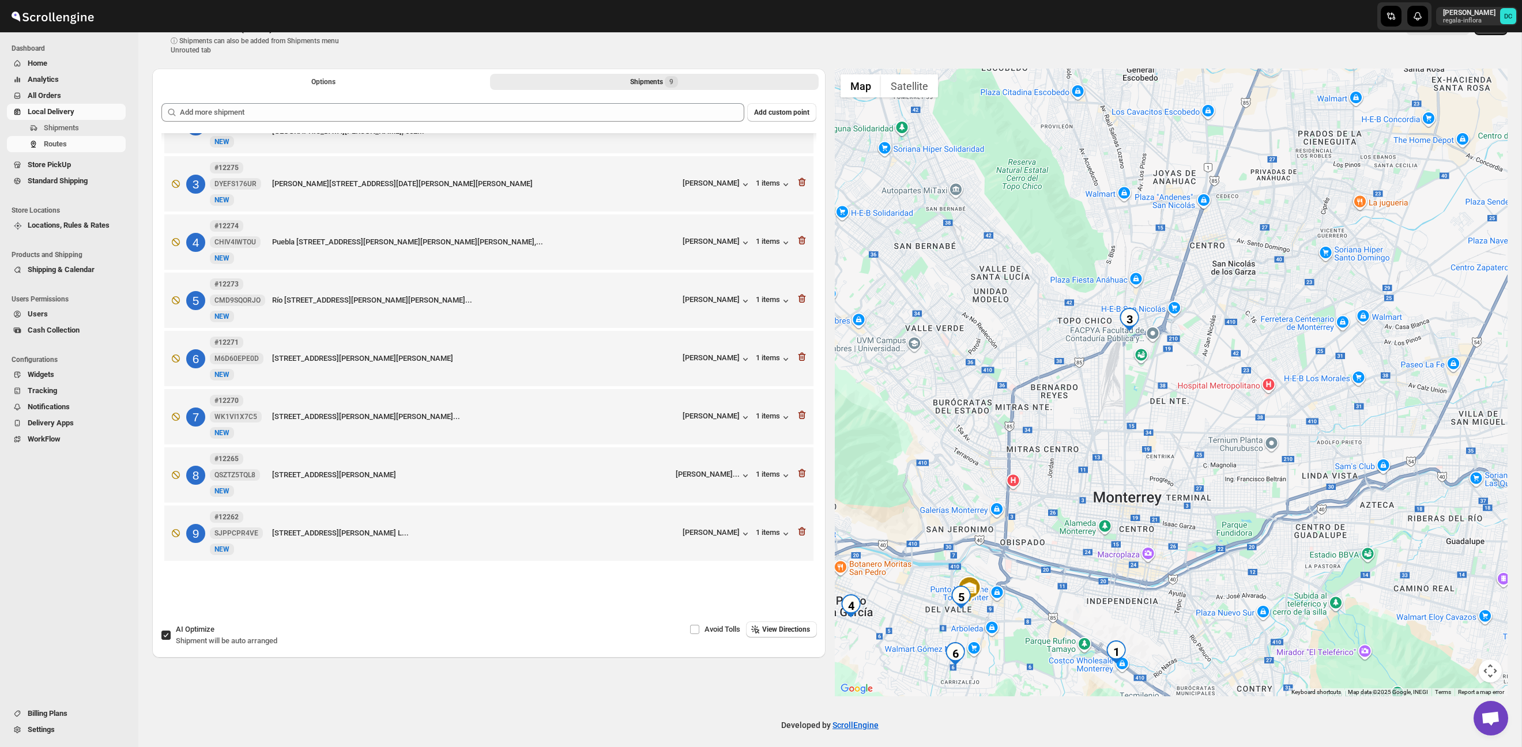
drag, startPoint x: 1308, startPoint y: 466, endPoint x: 1210, endPoint y: 464, distance: 98.1
click at [1210, 464] on div at bounding box center [1171, 383] width 673 height 628
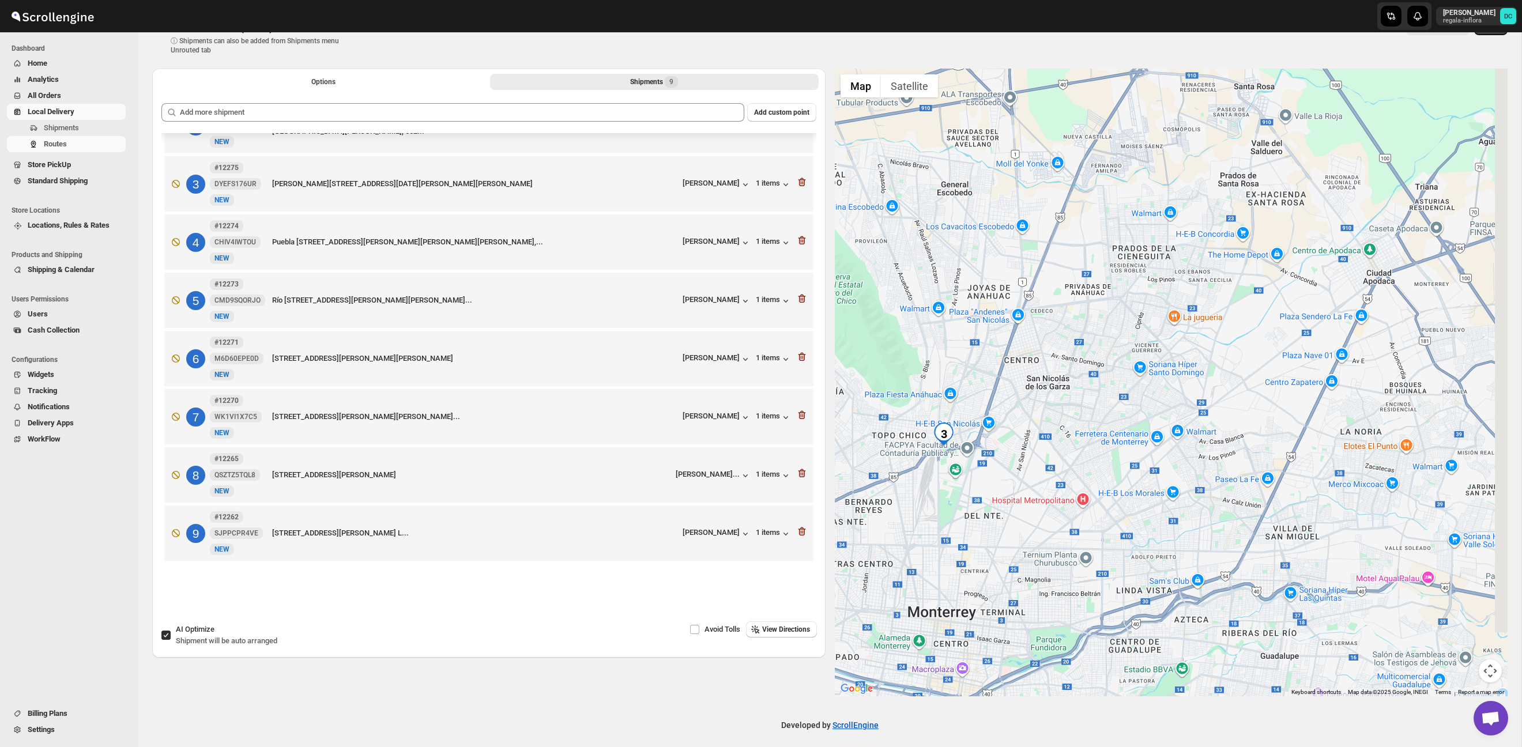
drag, startPoint x: 1309, startPoint y: 322, endPoint x: 1241, endPoint y: 412, distance: 113.1
click at [1241, 412] on div at bounding box center [1171, 383] width 673 height 628
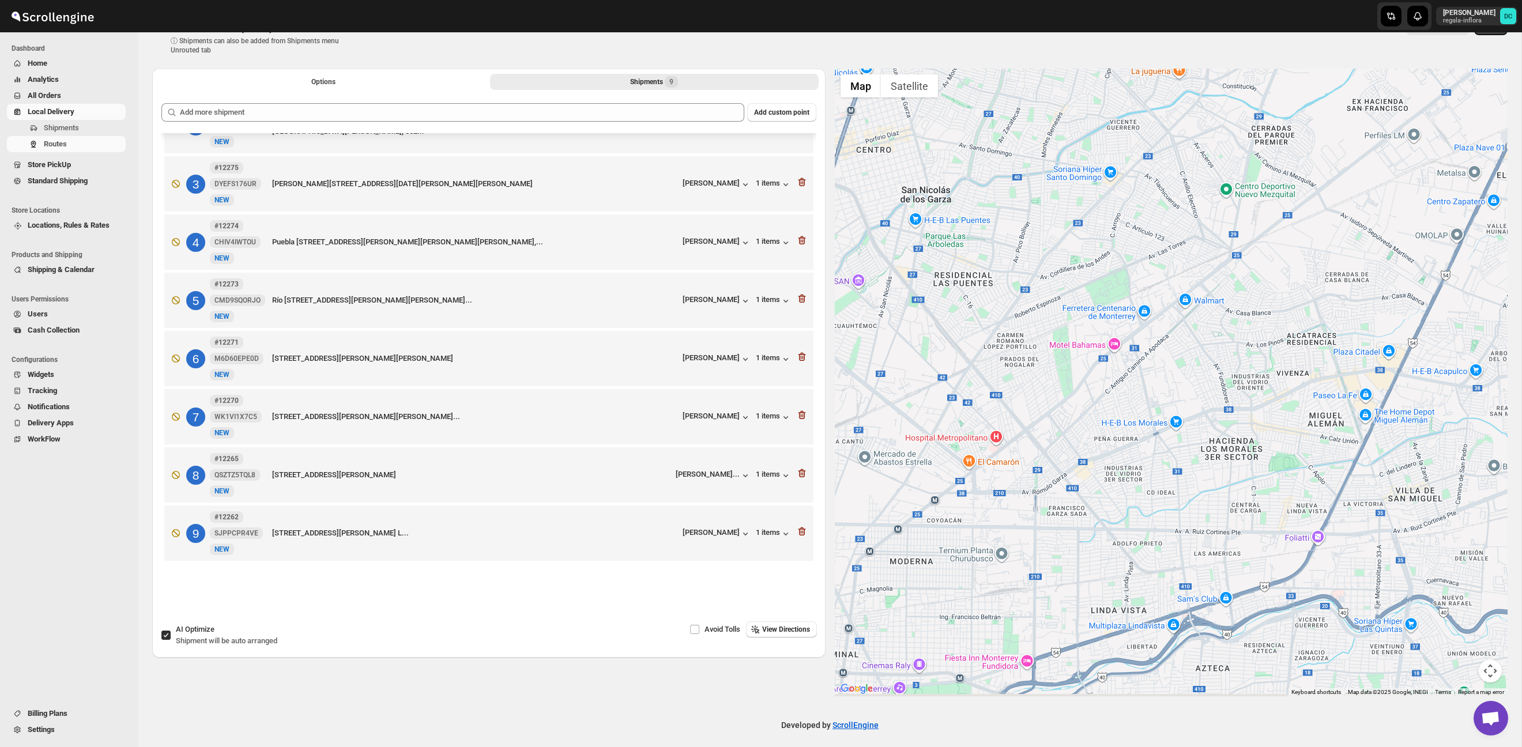
drag, startPoint x: 1316, startPoint y: 360, endPoint x: 1322, endPoint y: 349, distance: 12.4
click at [1373, 276] on div at bounding box center [1171, 383] width 673 height 628
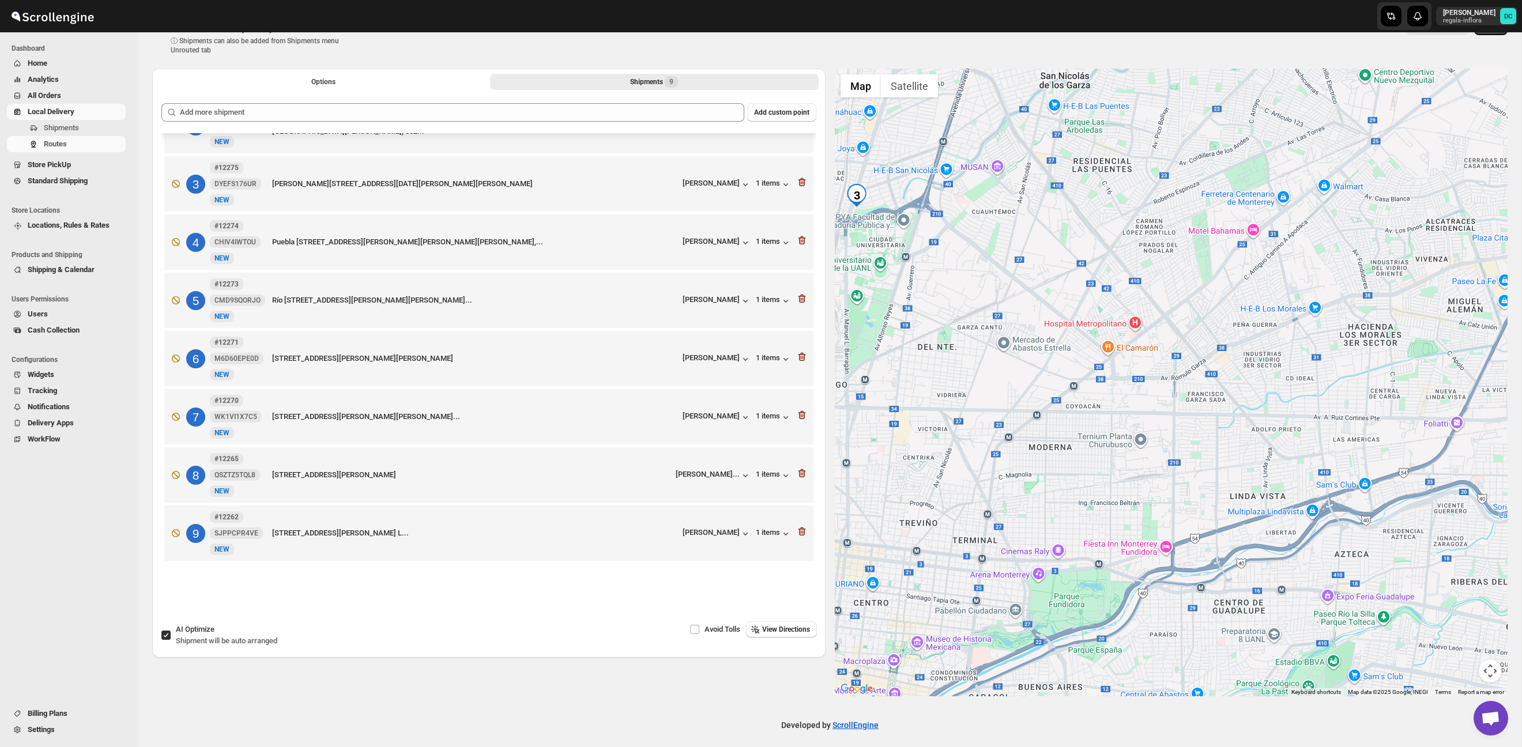
drag, startPoint x: 1136, startPoint y: 496, endPoint x: 1254, endPoint y: 413, distance: 144.0
click at [1253, 413] on div at bounding box center [1171, 383] width 673 height 628
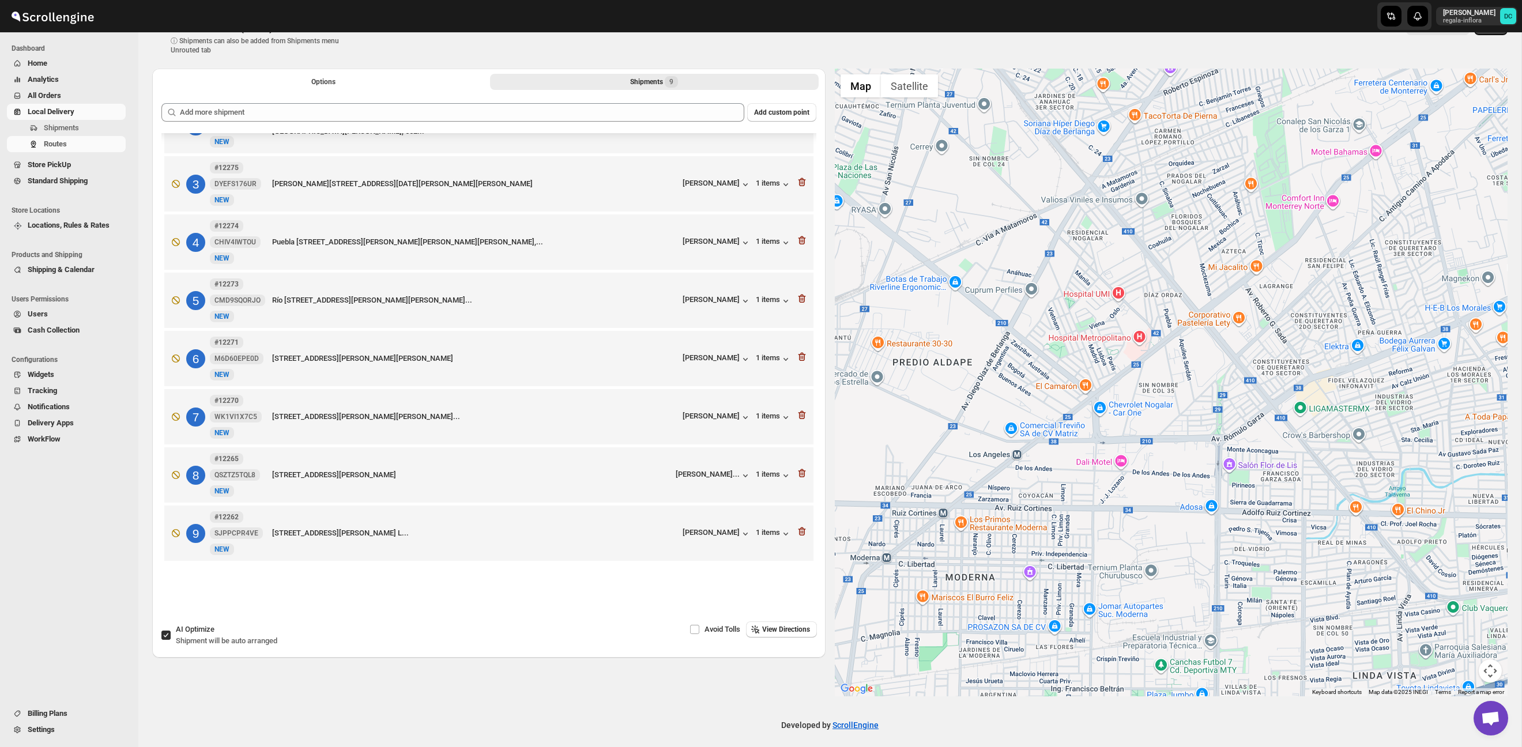
drag, startPoint x: 1094, startPoint y: 408, endPoint x: 1274, endPoint y: 440, distance: 182.8
click at [1274, 440] on div at bounding box center [1171, 383] width 673 height 628
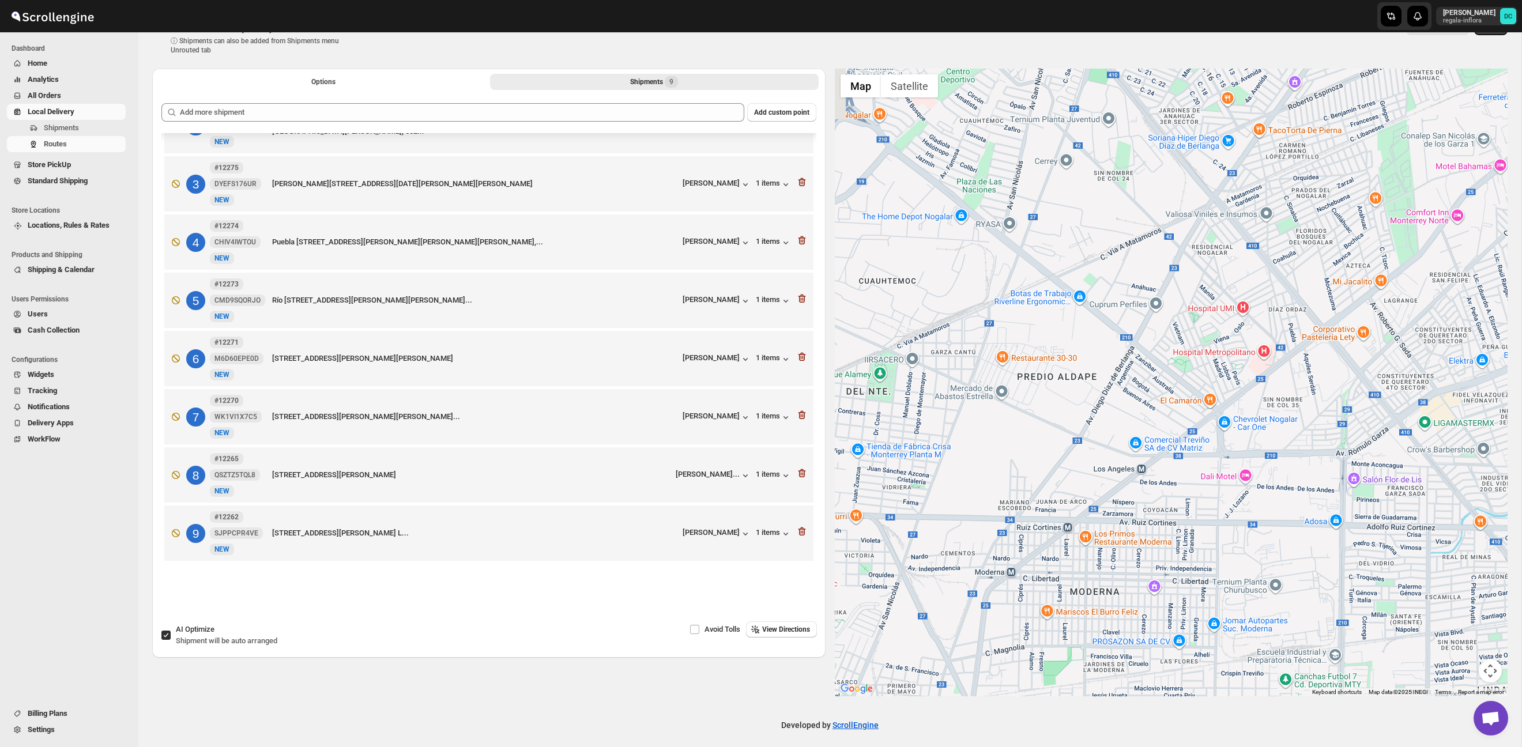
drag, startPoint x: 1179, startPoint y: 463, endPoint x: 1259, endPoint y: 476, distance: 81.2
click at [1259, 476] on div at bounding box center [1171, 383] width 673 height 628
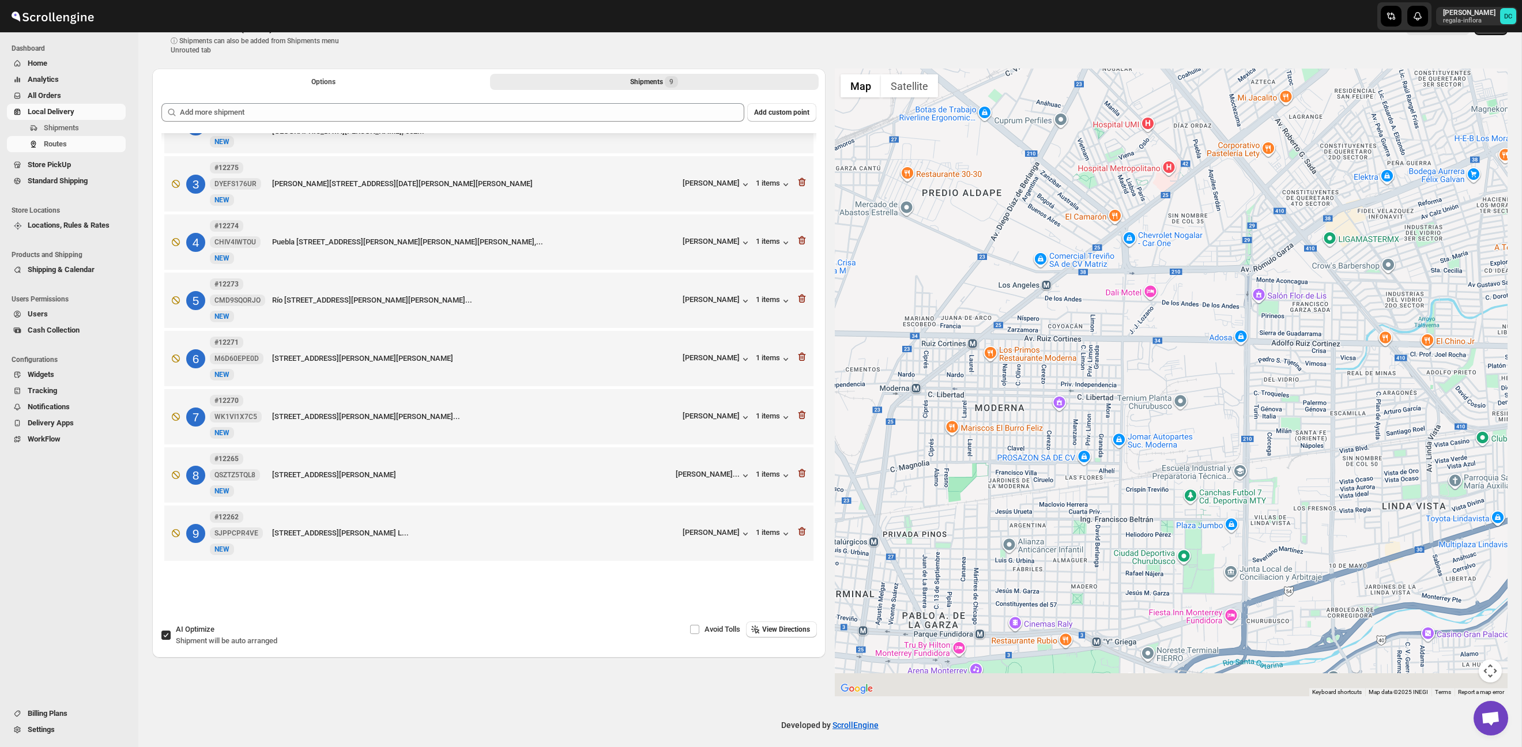
drag, startPoint x: 1388, startPoint y: 527, endPoint x: 1264, endPoint y: 330, distance: 232.1
click at [1265, 331] on div at bounding box center [1171, 383] width 673 height 628
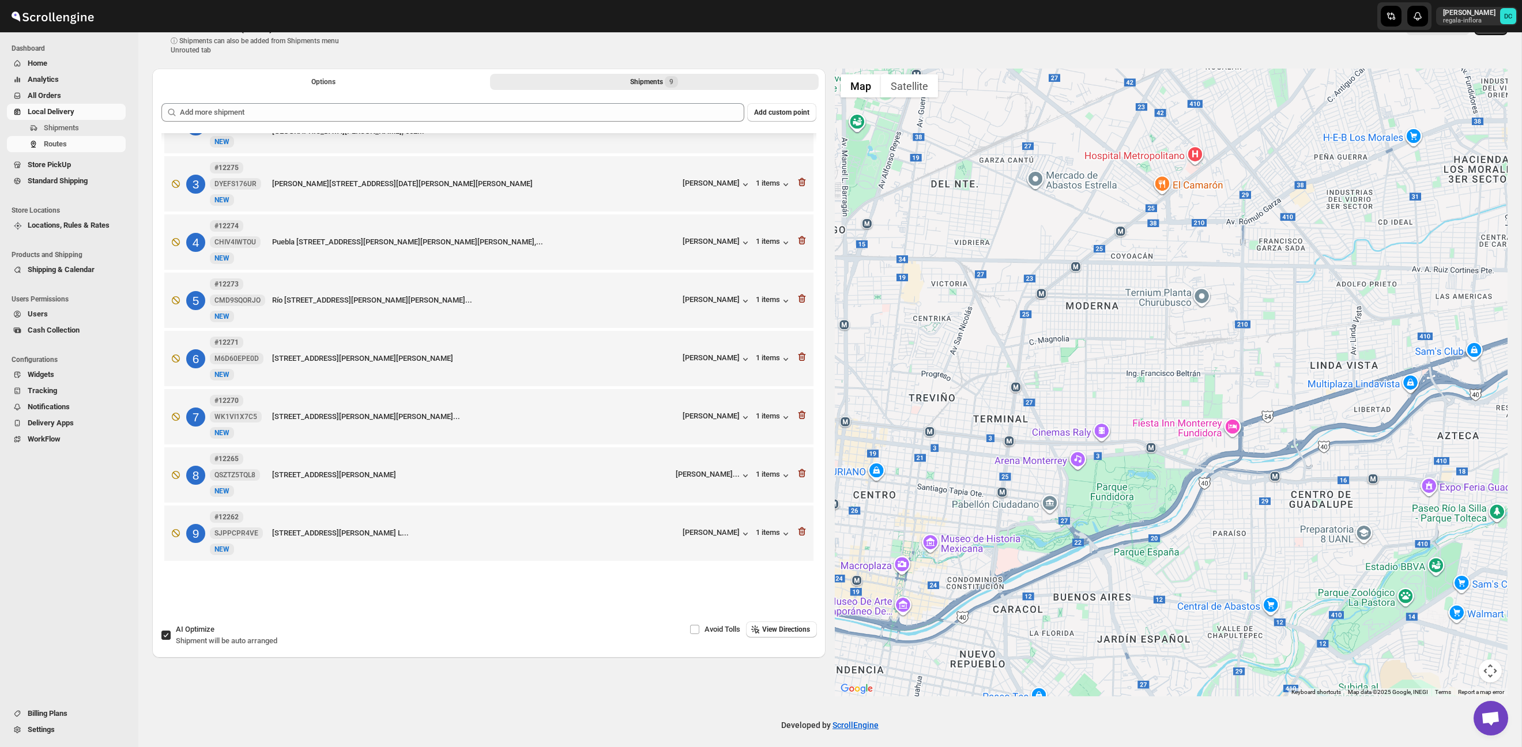
drag, startPoint x: 1283, startPoint y: 454, endPoint x: 1270, endPoint y: 363, distance: 92.6
click at [1270, 363] on div at bounding box center [1171, 383] width 673 height 628
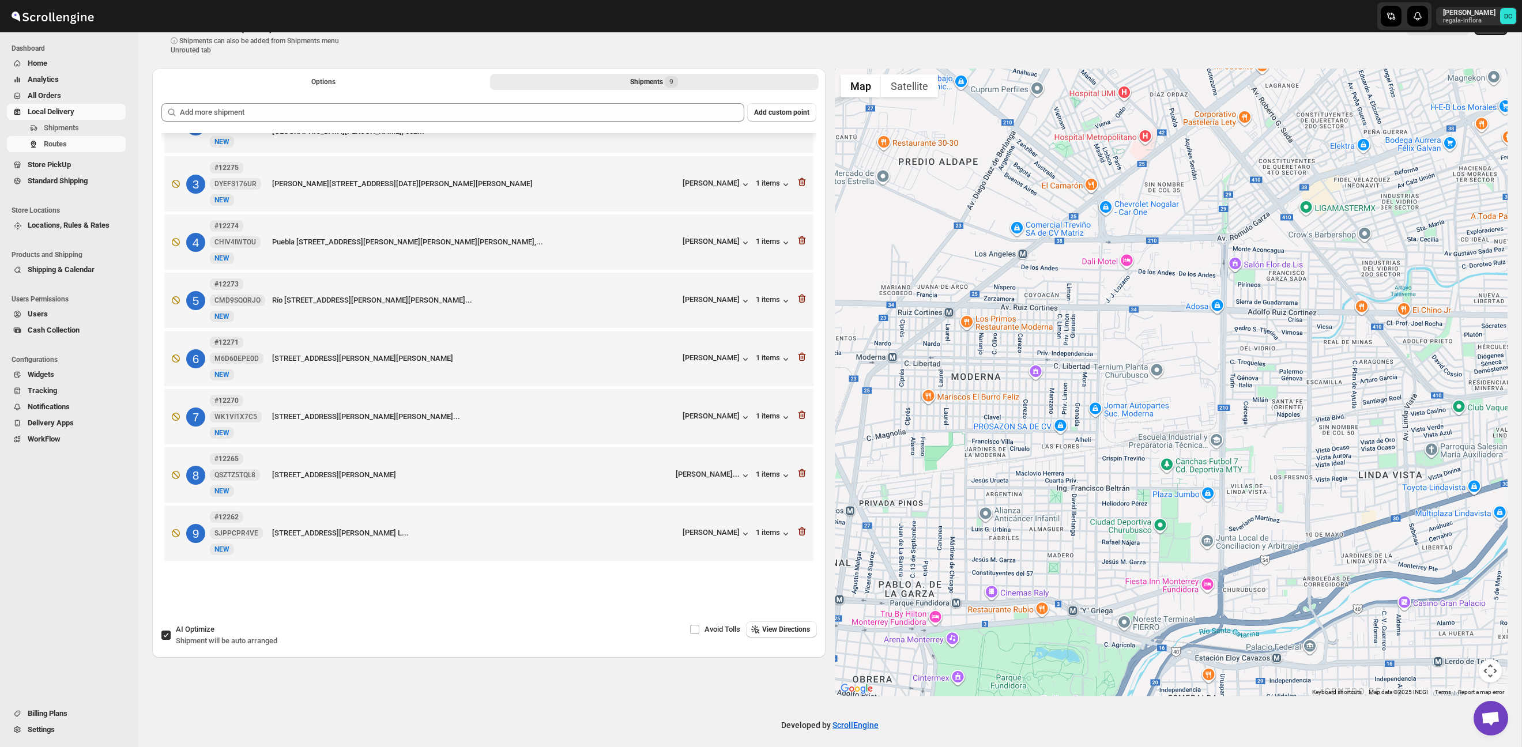
drag, startPoint x: 1236, startPoint y: 288, endPoint x: 1237, endPoint y: 477, distance: 189.1
click at [1237, 479] on div at bounding box center [1171, 383] width 673 height 628
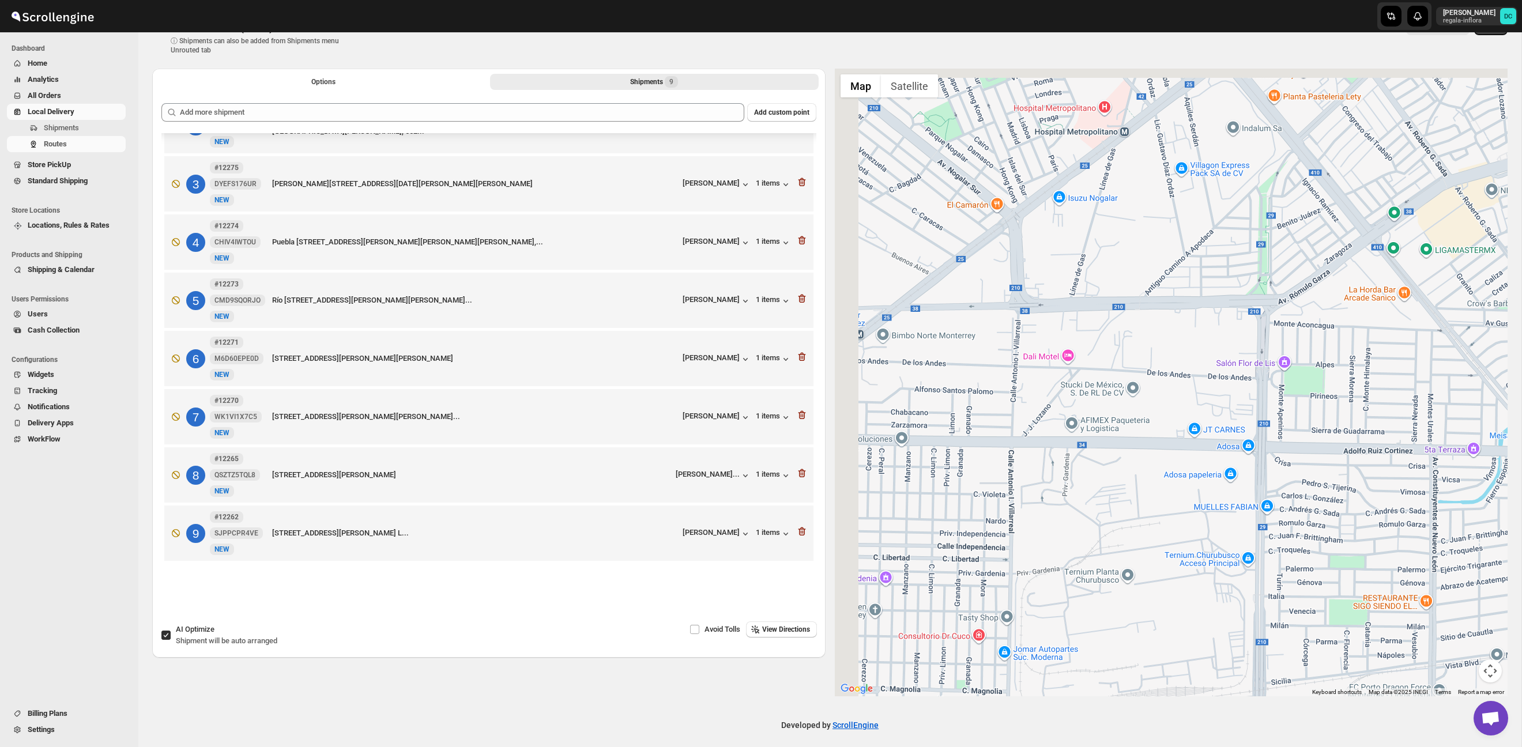
drag, startPoint x: 1164, startPoint y: 299, endPoint x: 1311, endPoint y: 364, distance: 161.1
click at [1312, 361] on div at bounding box center [1171, 383] width 673 height 628
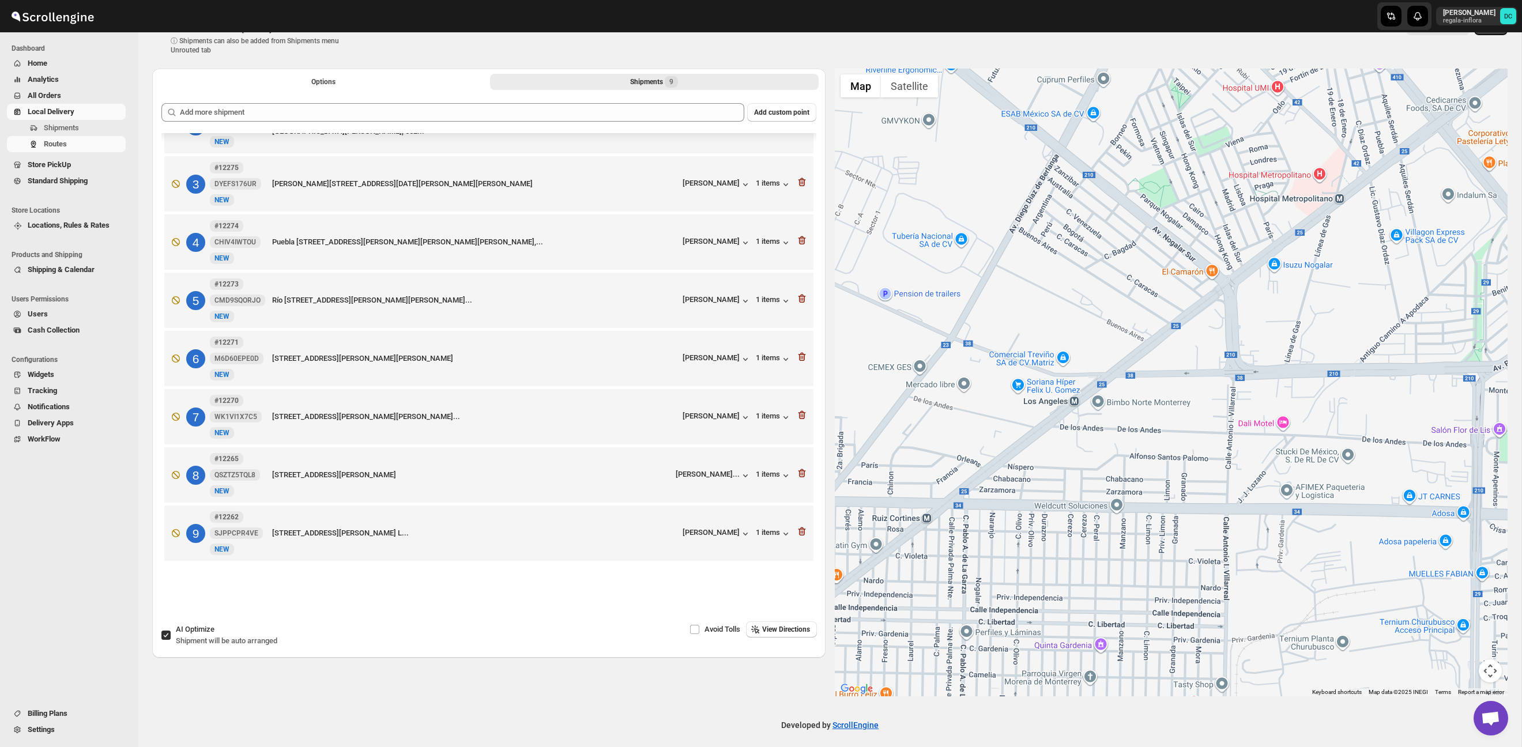
drag, startPoint x: 1175, startPoint y: 395, endPoint x: 1237, endPoint y: 413, distance: 64.9
click at [1237, 413] on div at bounding box center [1171, 383] width 673 height 628
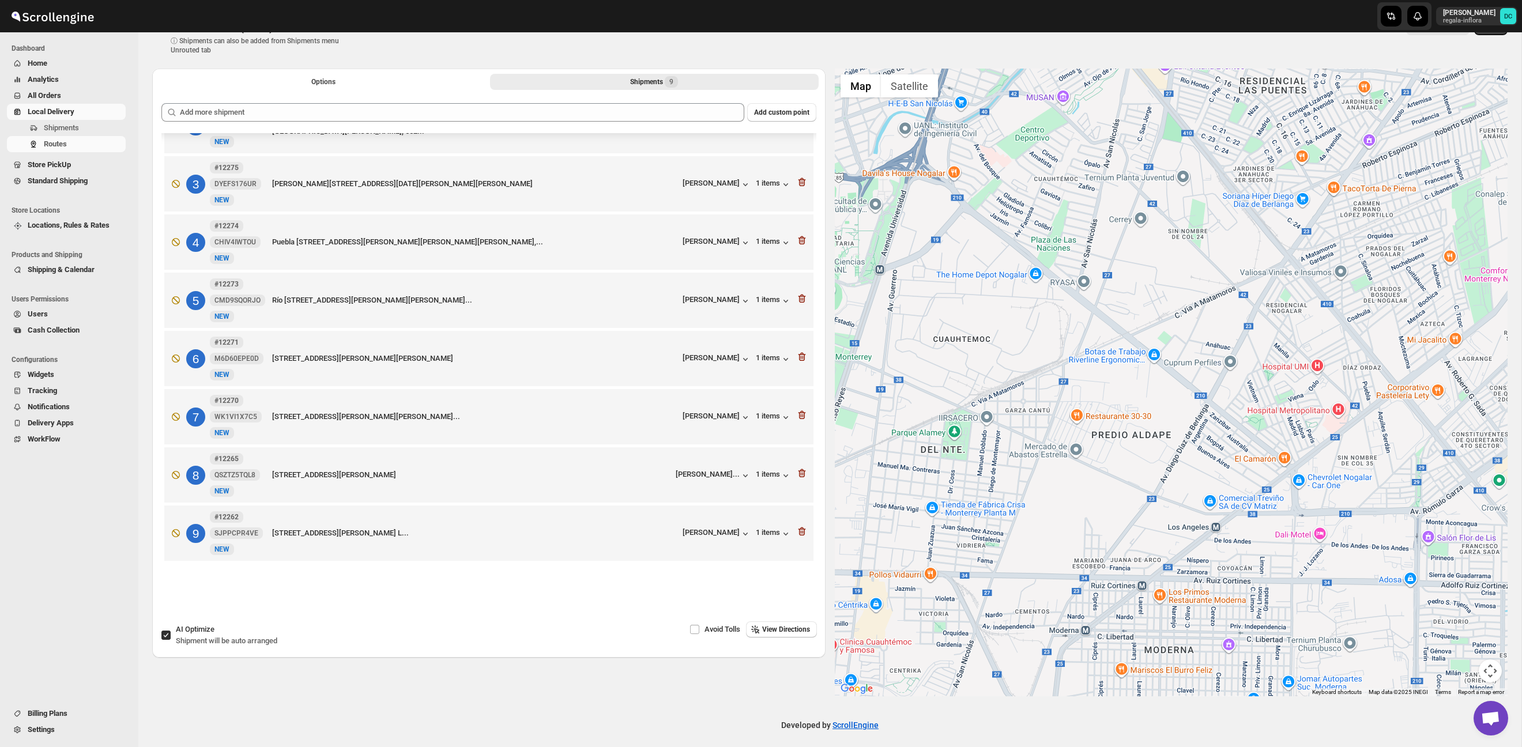
drag, startPoint x: 1151, startPoint y: 280, endPoint x: 1137, endPoint y: 408, distance: 128.8
click at [1204, 439] on div at bounding box center [1171, 383] width 673 height 628
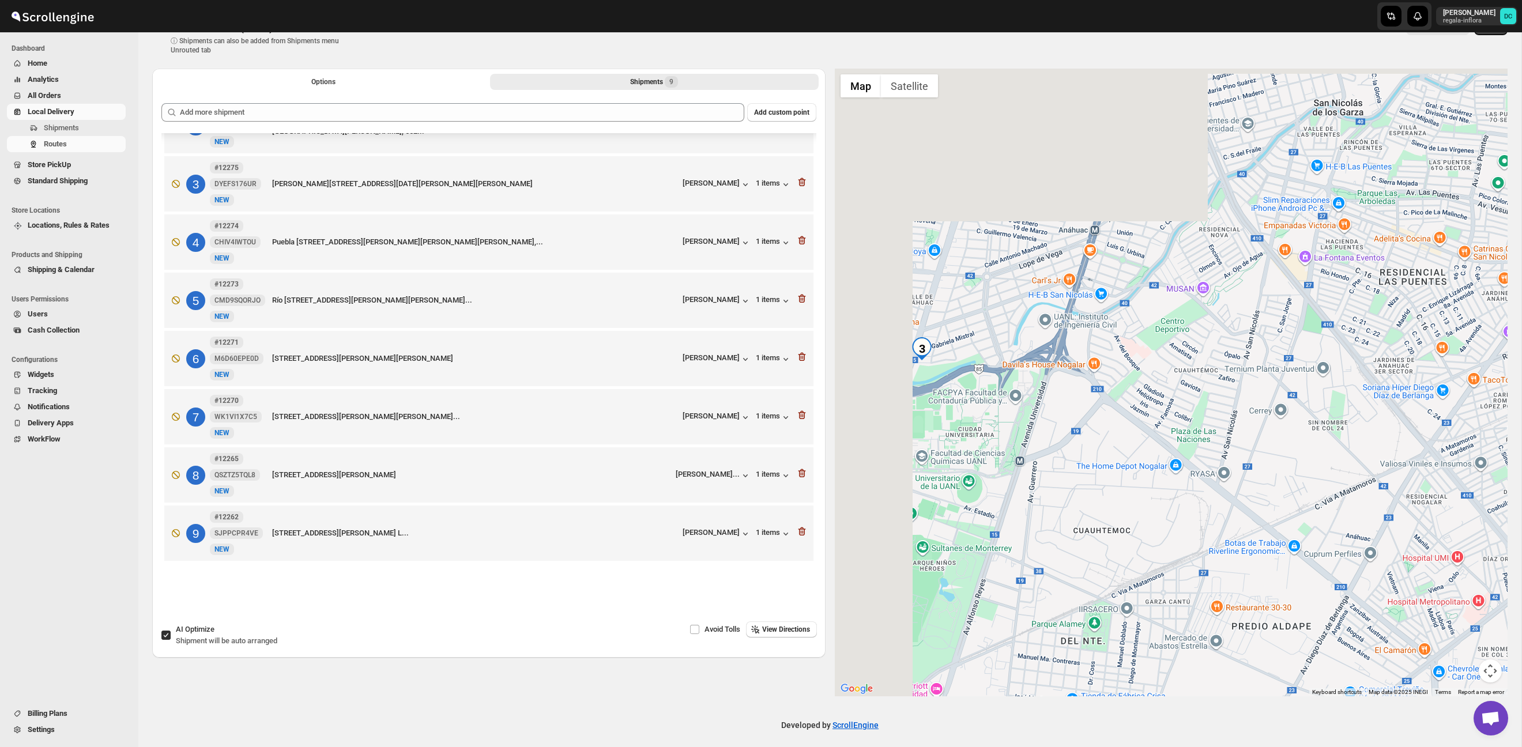
drag, startPoint x: 1000, startPoint y: 300, endPoint x: 1142, endPoint y: 477, distance: 226.9
click at [1142, 486] on div at bounding box center [1171, 383] width 673 height 628
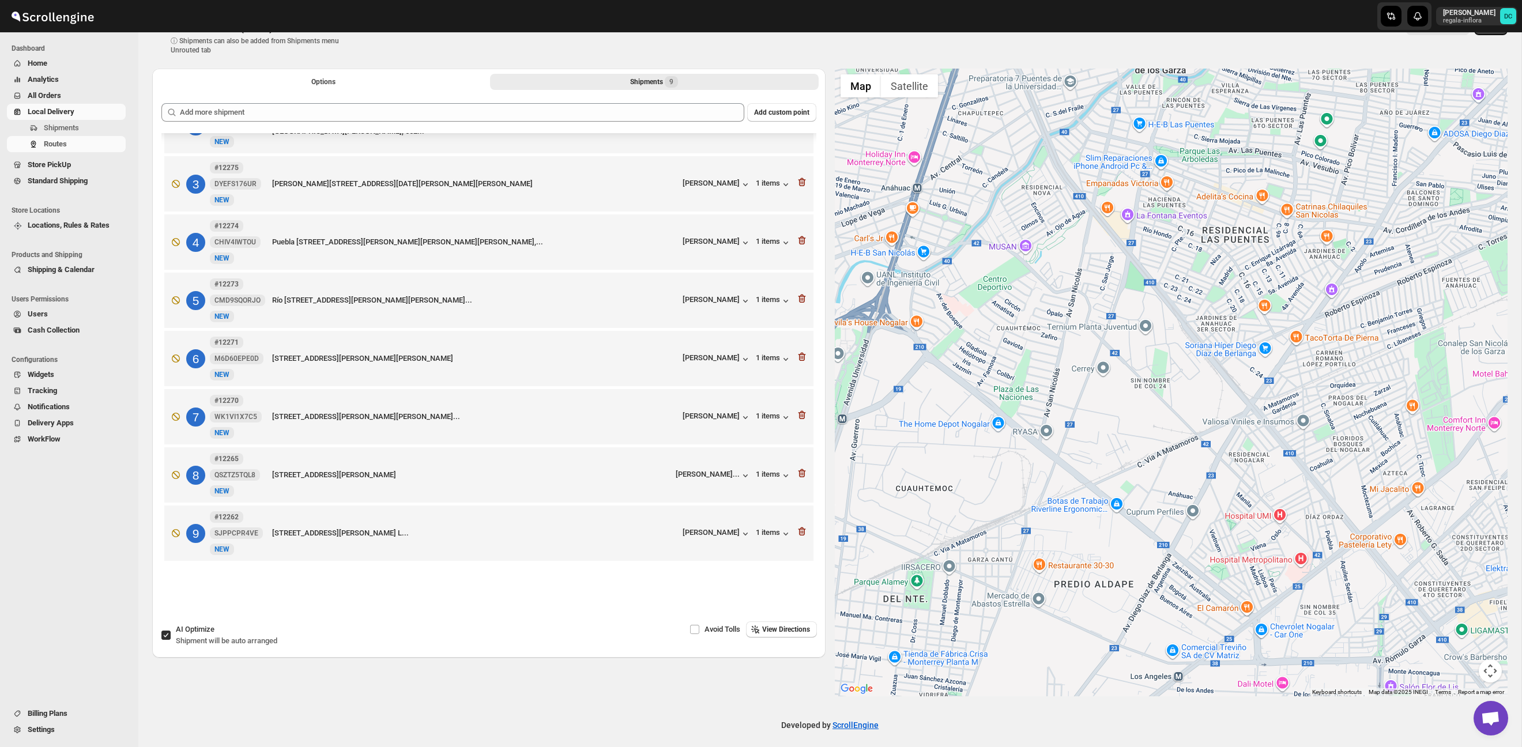
drag, startPoint x: 1313, startPoint y: 476, endPoint x: 1145, endPoint y: 436, distance: 173.1
click at [1145, 436] on div at bounding box center [1171, 383] width 673 height 628
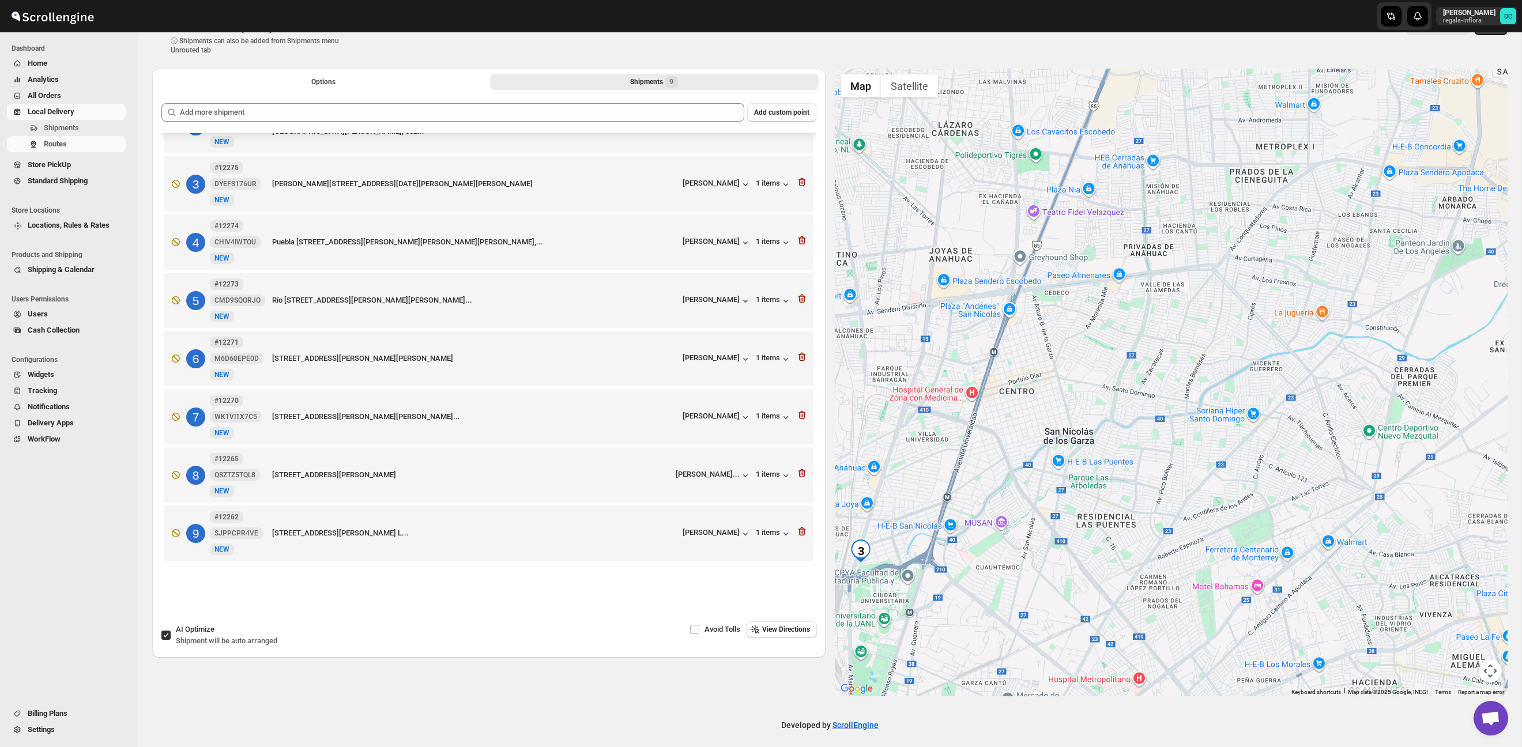
drag, startPoint x: 1129, startPoint y: 552, endPoint x: 1169, endPoint y: 447, distance: 111.9
click at [1169, 449] on div at bounding box center [1171, 383] width 673 height 628
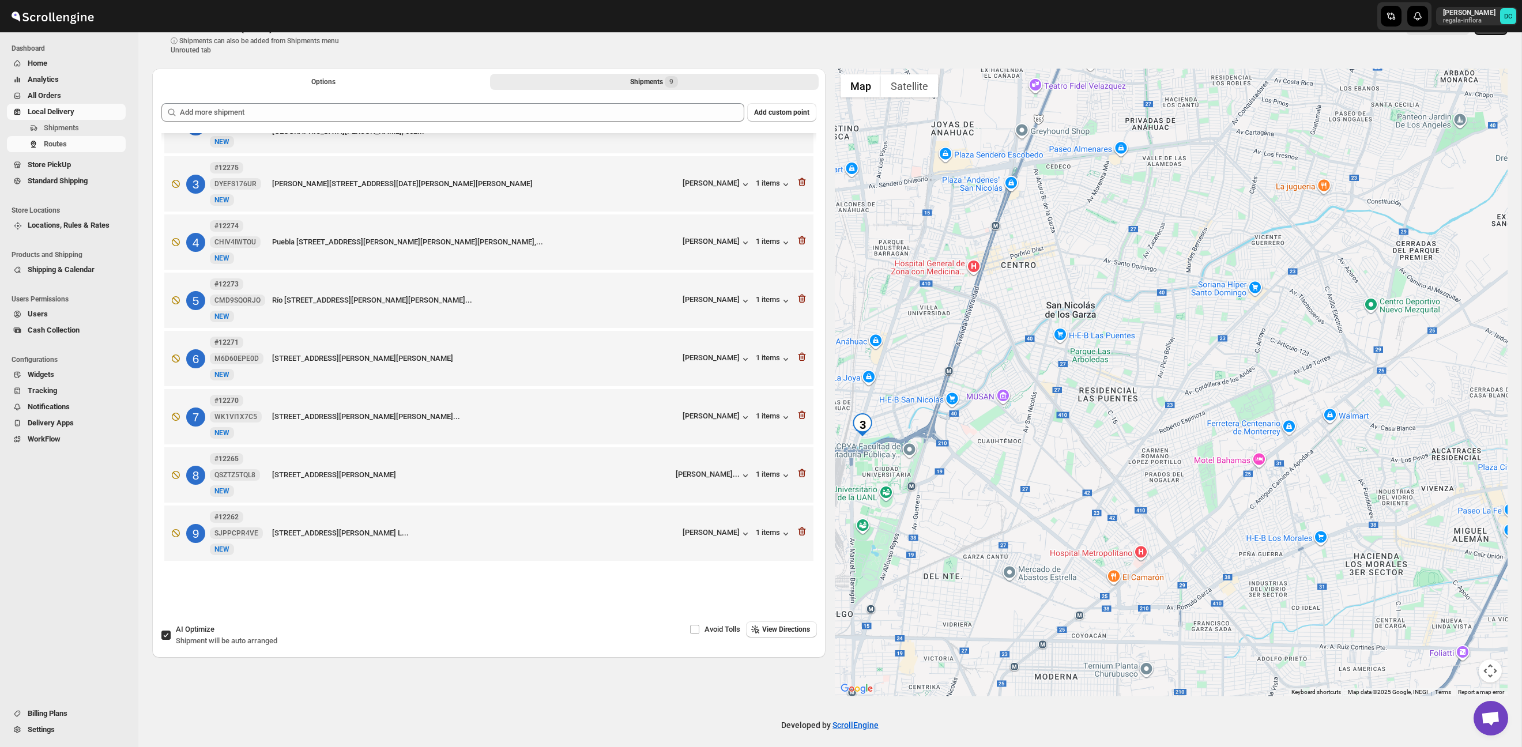
drag, startPoint x: 1064, startPoint y: 496, endPoint x: 1063, endPoint y: 381, distance: 115.9
click at [1063, 380] on div at bounding box center [1171, 383] width 673 height 628
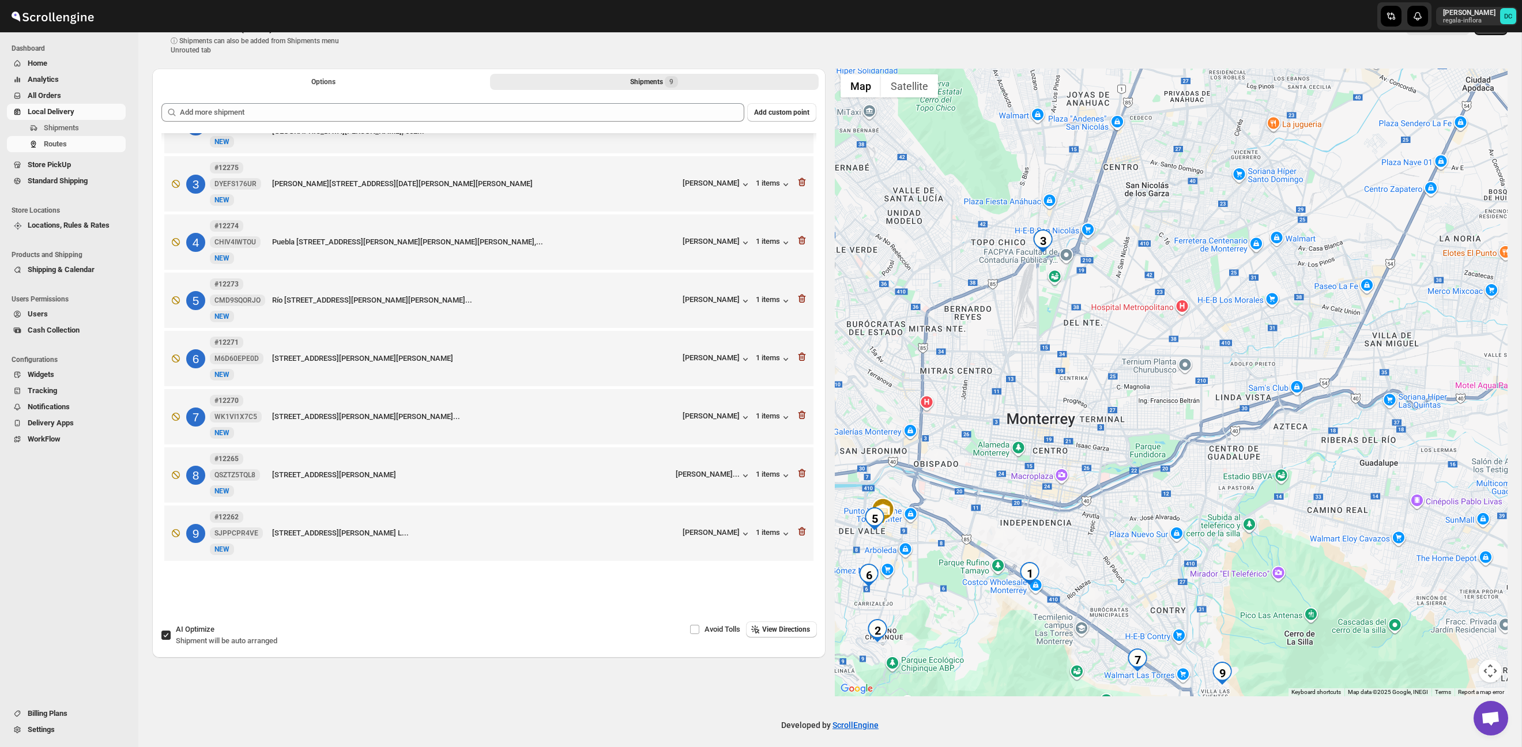
drag, startPoint x: 1089, startPoint y: 520, endPoint x: 1171, endPoint y: 412, distance: 135.4
click at [1166, 413] on div at bounding box center [1171, 383] width 673 height 628
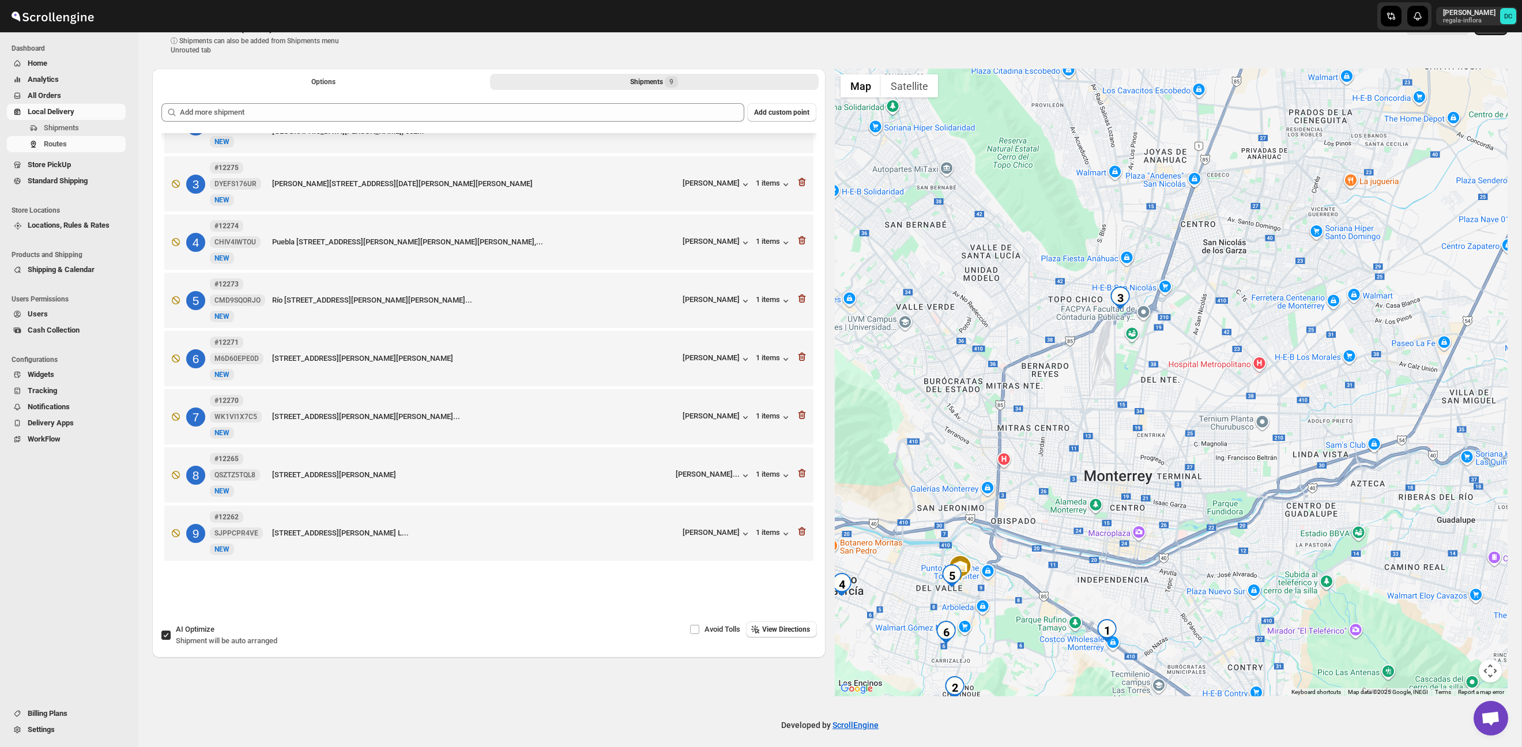
drag, startPoint x: 1038, startPoint y: 398, endPoint x: 1100, endPoint y: 473, distance: 97.9
click at [1100, 473] on div at bounding box center [1171, 383] width 673 height 628
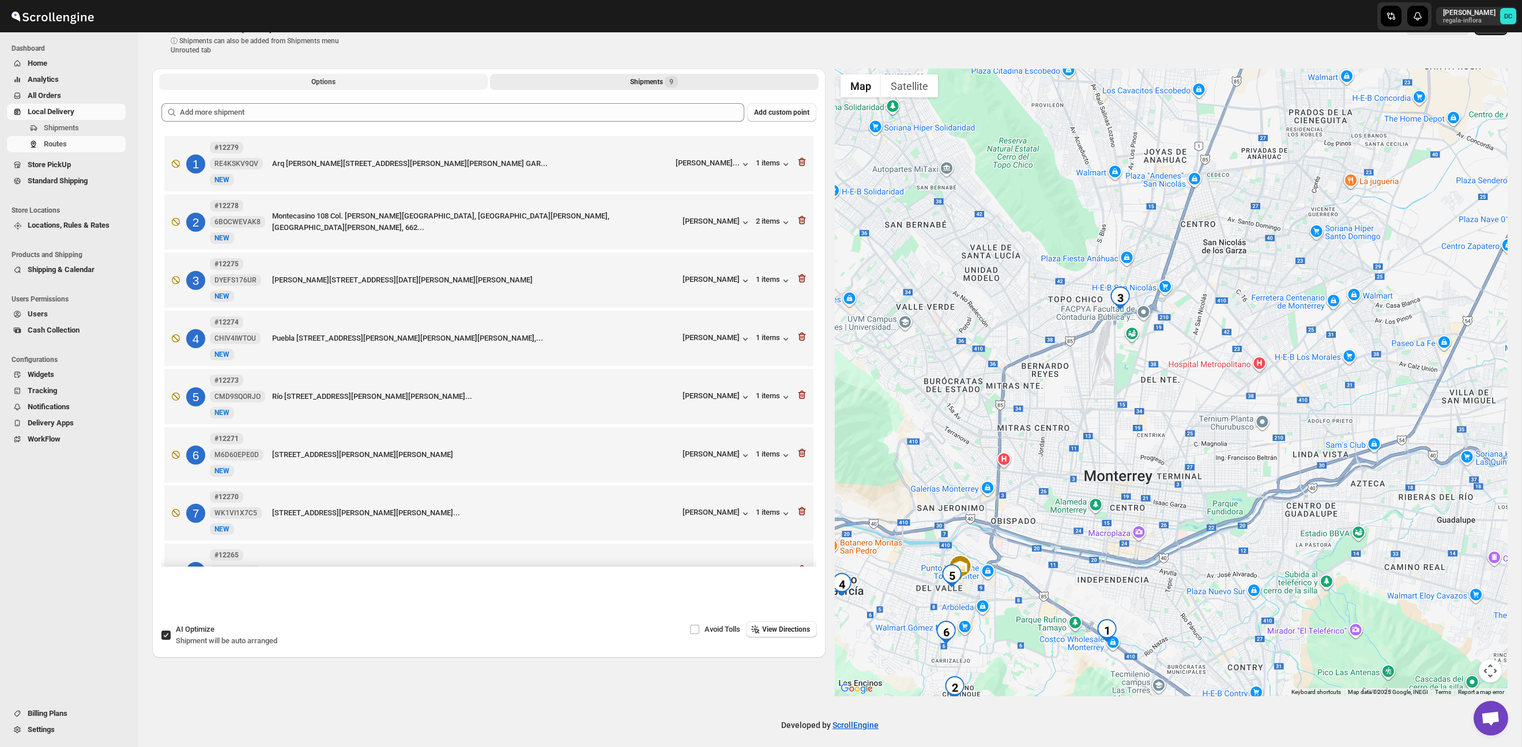
scroll to position [0, 0]
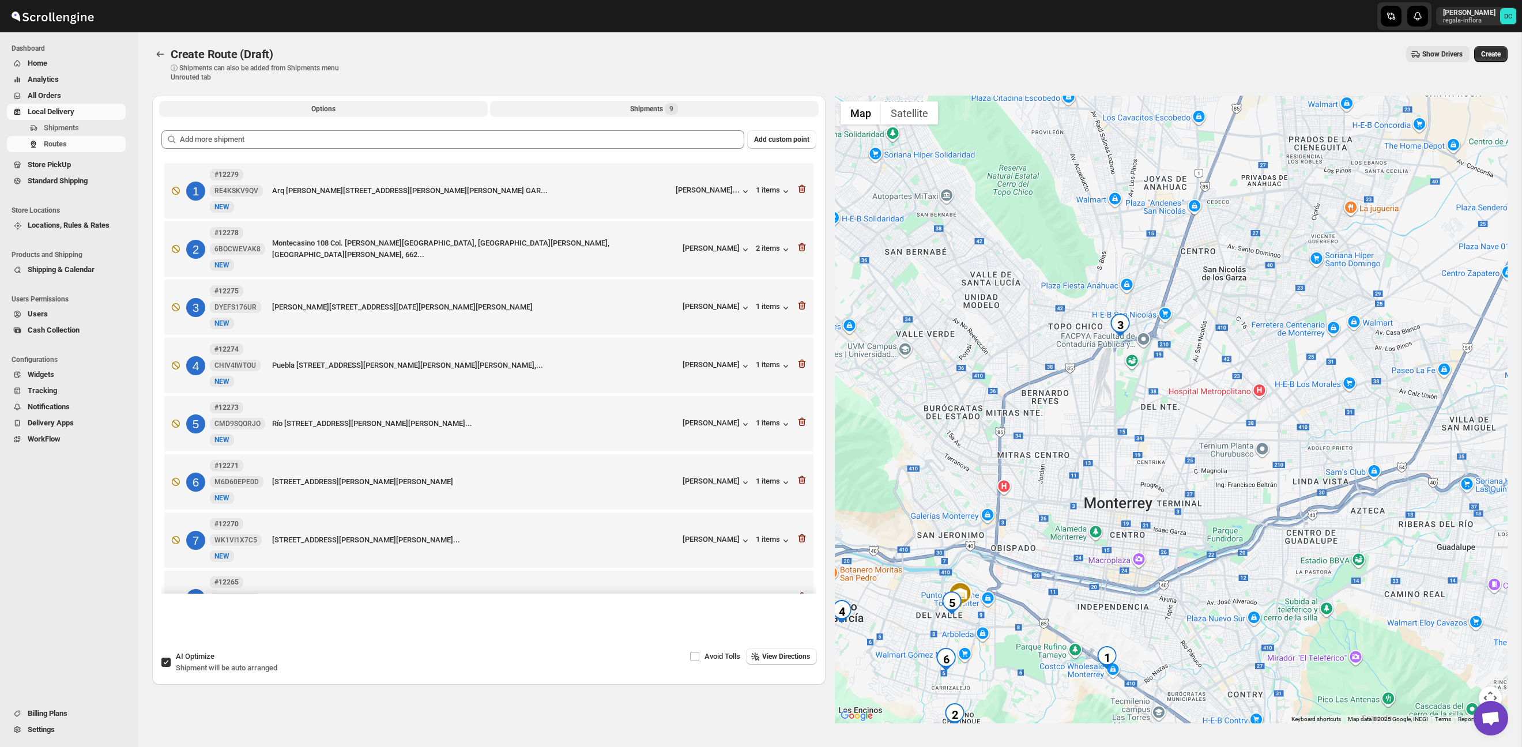
drag, startPoint x: 311, startPoint y: 103, endPoint x: 329, endPoint y: 112, distance: 19.3
click at [312, 103] on button "Options" at bounding box center [323, 109] width 329 height 16
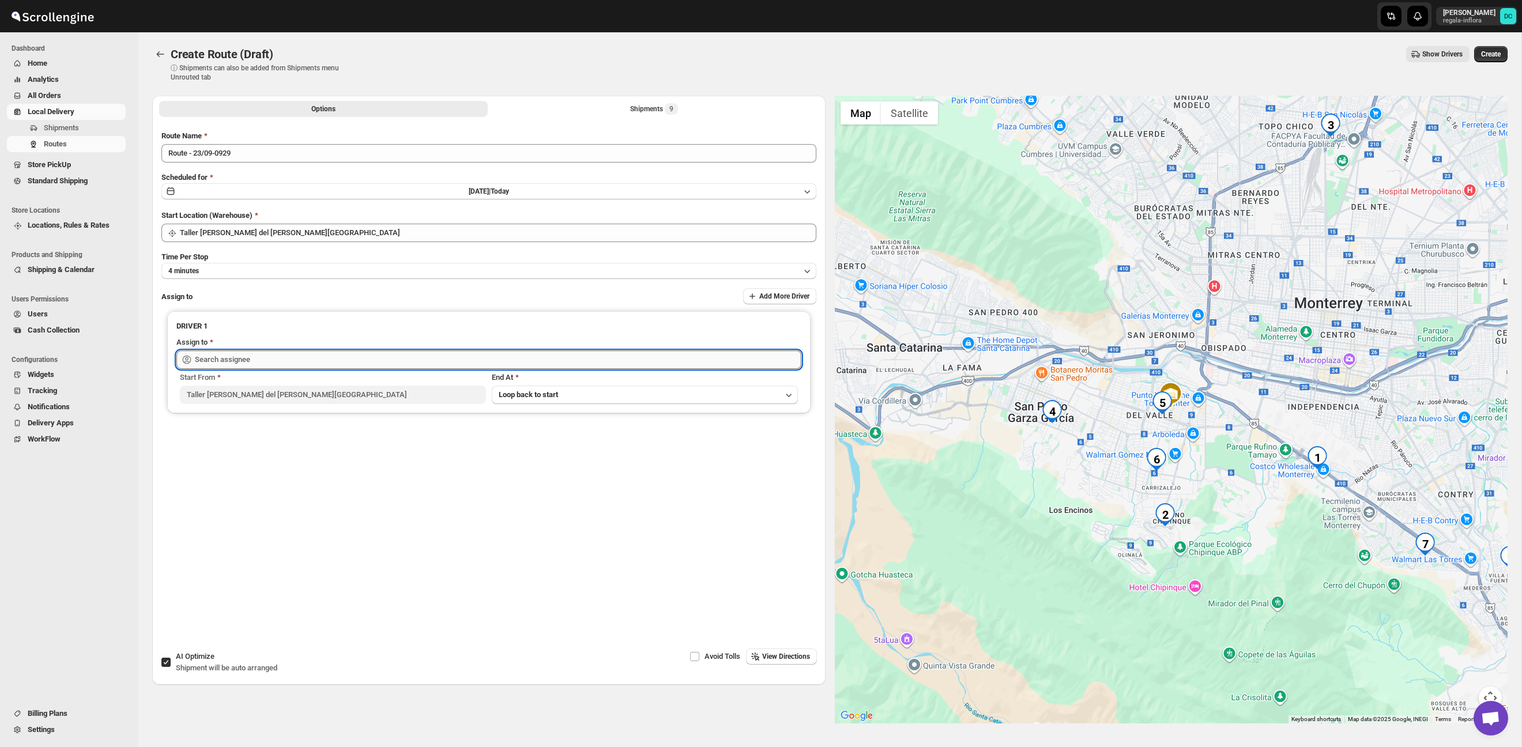
click at [345, 353] on input "text" at bounding box center [498, 360] width 607 height 18
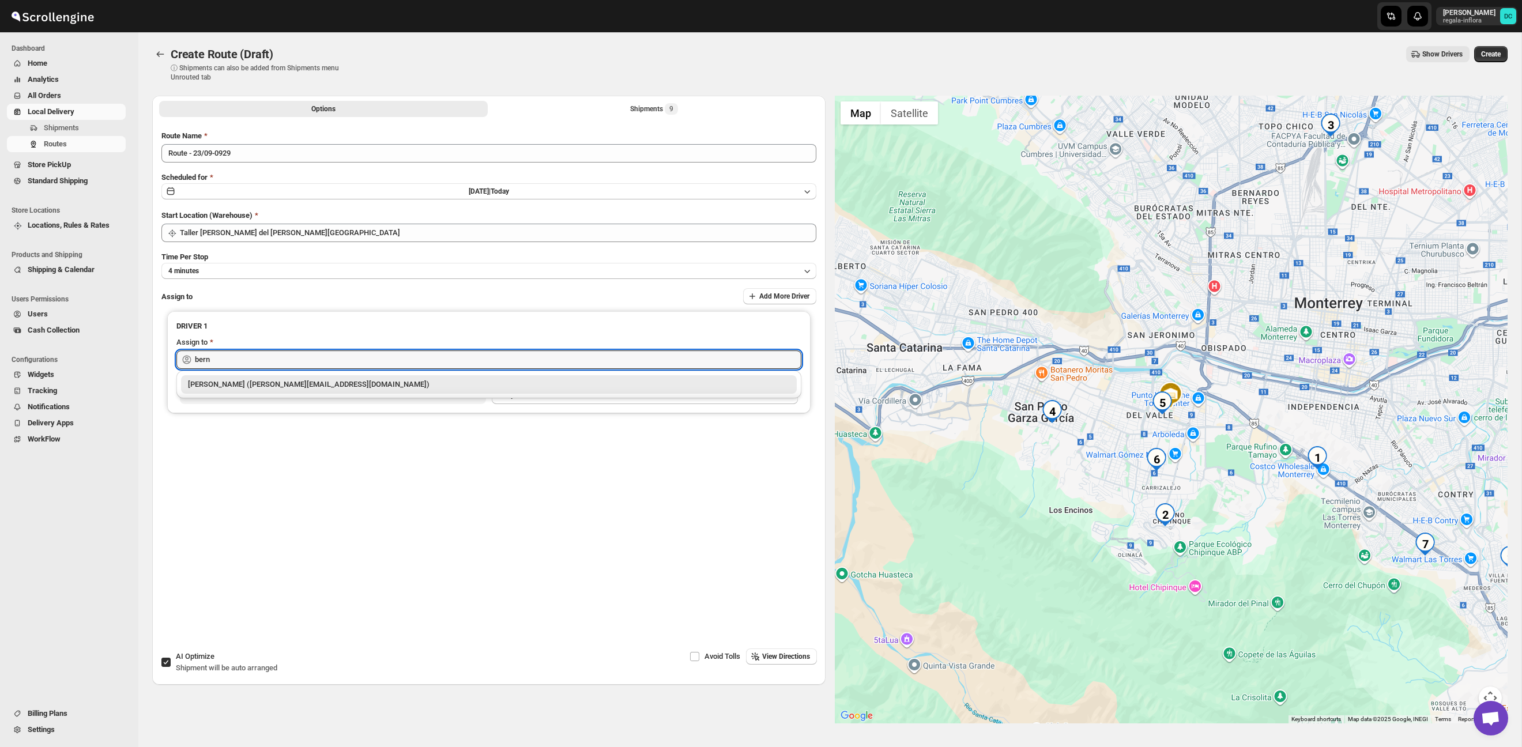
click at [352, 387] on div "[PERSON_NAME] ([PERSON_NAME][EMAIL_ADDRESS][DOMAIN_NAME])" at bounding box center [489, 385] width 602 height 12
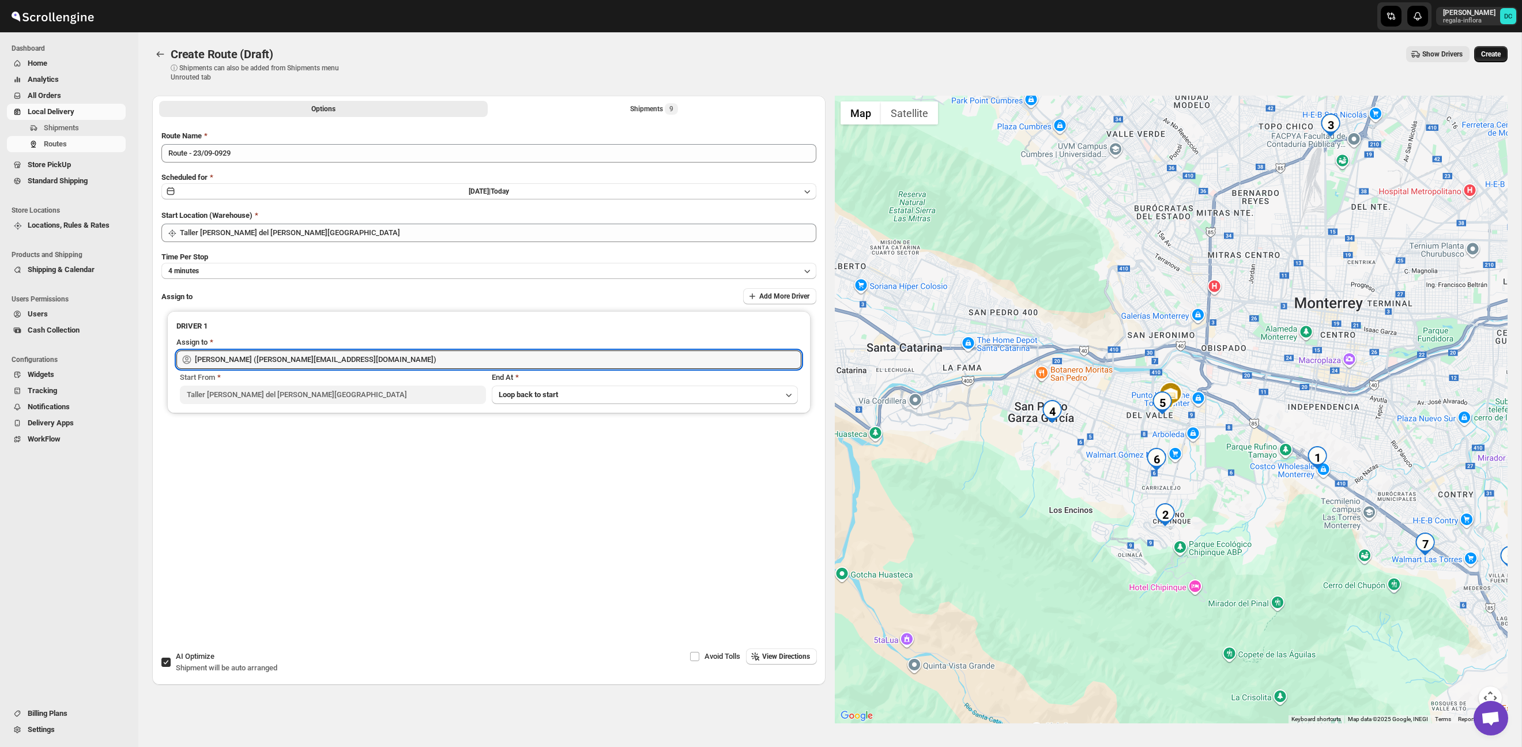
type input "[PERSON_NAME] ([PERSON_NAME][EMAIL_ADDRESS][DOMAIN_NAME])"
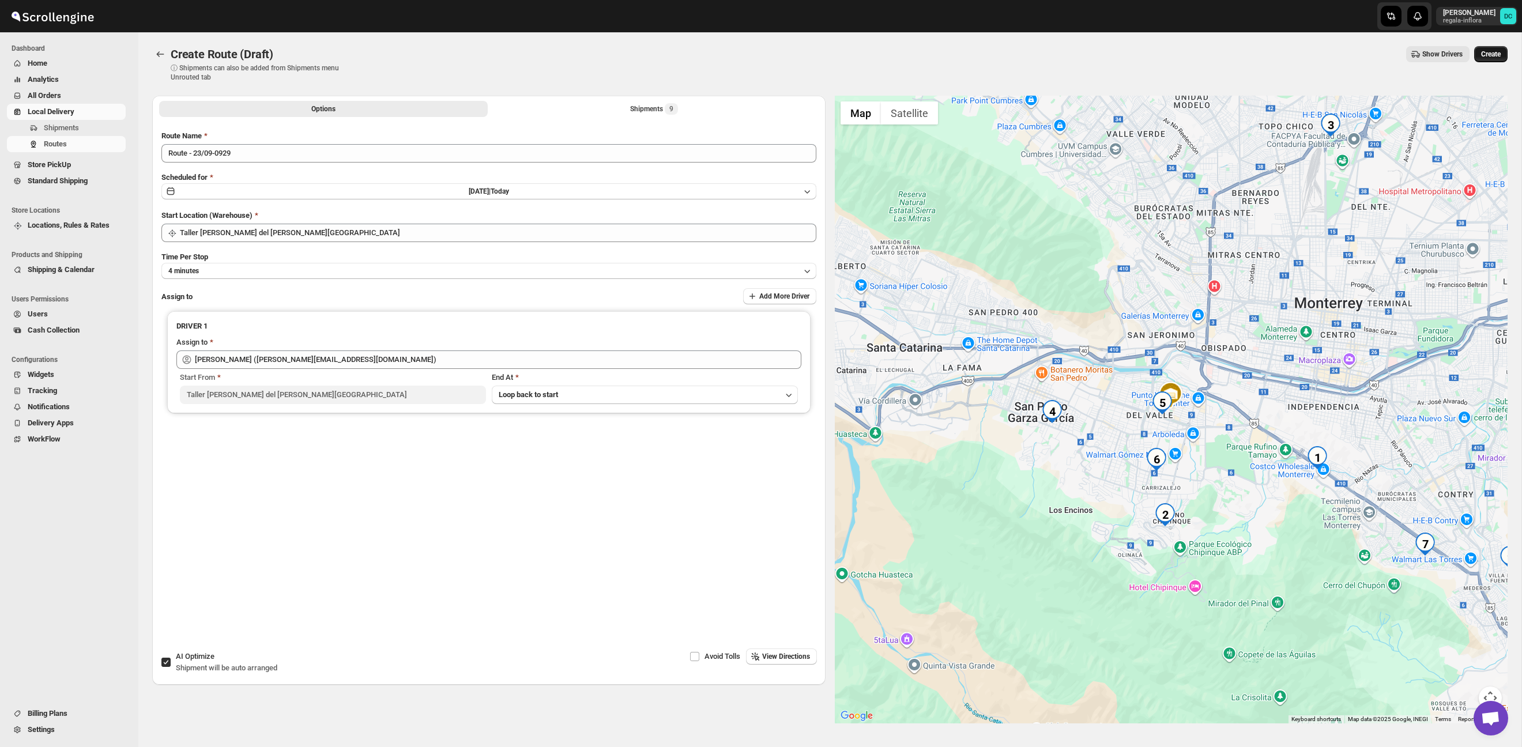
click at [1500, 55] on span "Create" at bounding box center [1491, 54] width 20 height 9
